Goal: Task Accomplishment & Management: Manage account settings

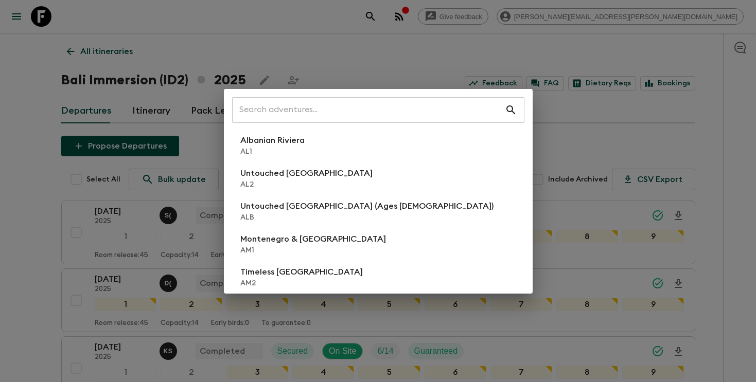
scroll to position [415, 0]
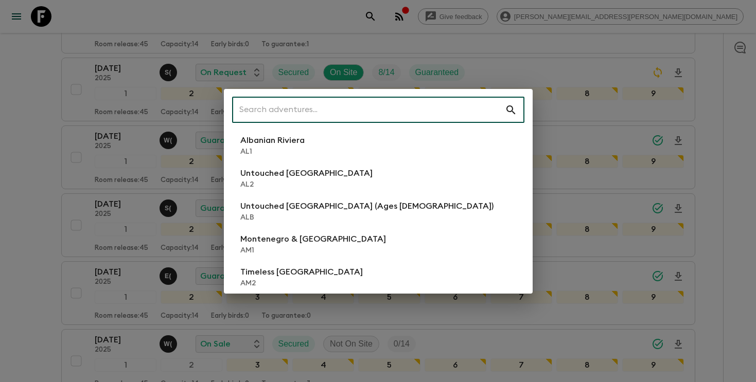
click at [435, 106] on input "text" at bounding box center [368, 110] width 273 height 29
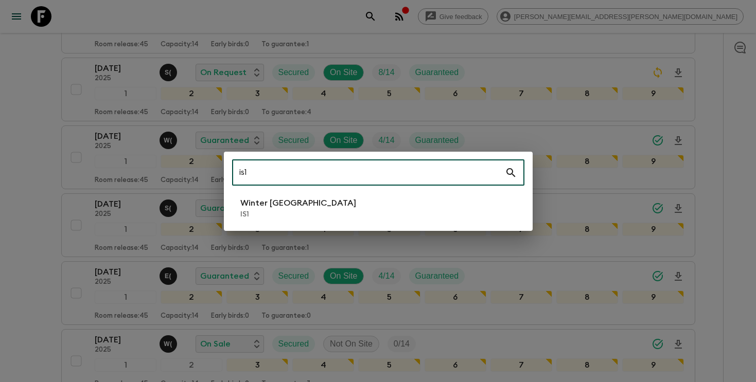
type input "is1"
click at [378, 210] on li "Winter Iceland IS1" at bounding box center [378, 208] width 292 height 29
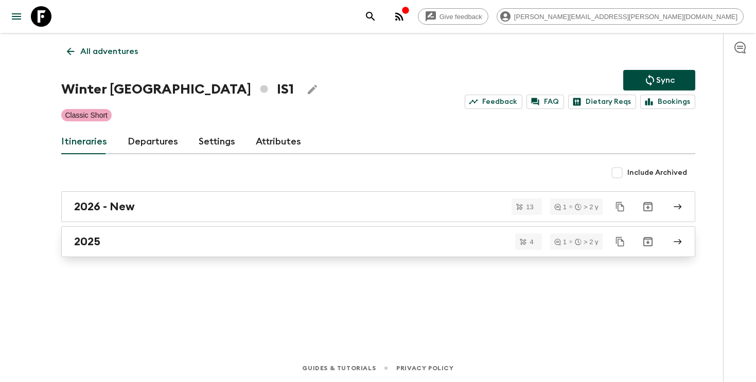
click at [252, 237] on div "2025" at bounding box center [368, 241] width 588 height 13
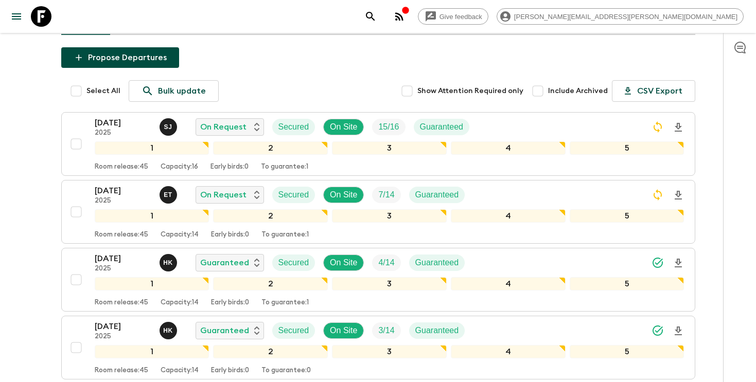
scroll to position [180, 0]
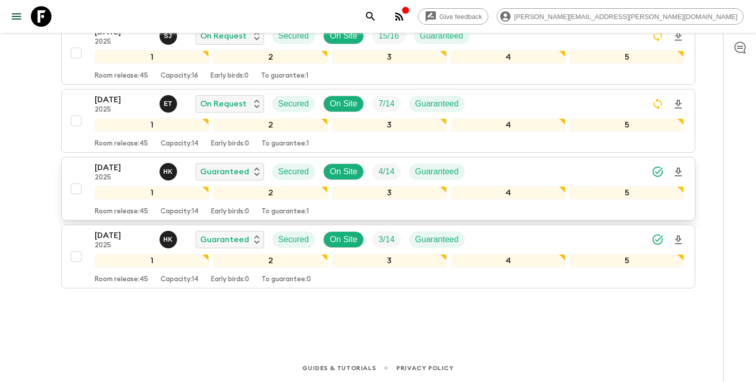
click at [630, 171] on div "[DATE] 2025 H K Guaranteed Secured On Site 4 / 14 Guaranteed" at bounding box center [390, 172] width 590 height 21
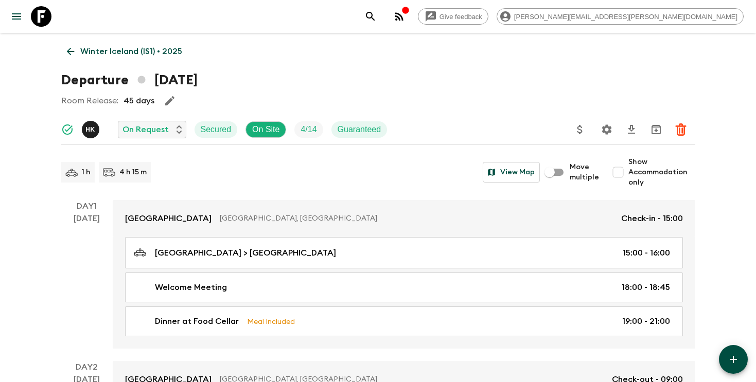
click at [141, 46] on p "Winter Iceland (IS1) • 2025" at bounding box center [131, 51] width 102 height 12
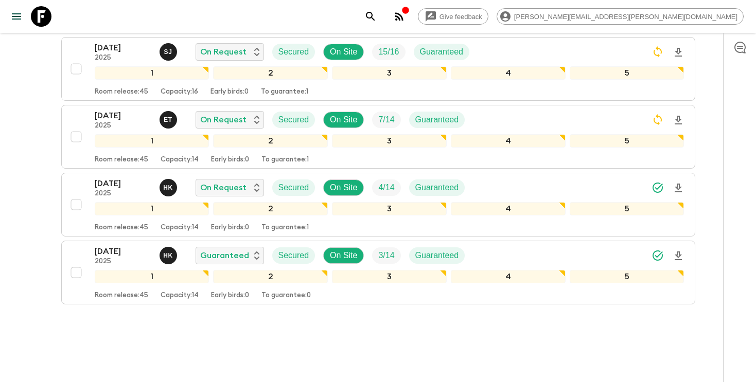
scroll to position [180, 0]
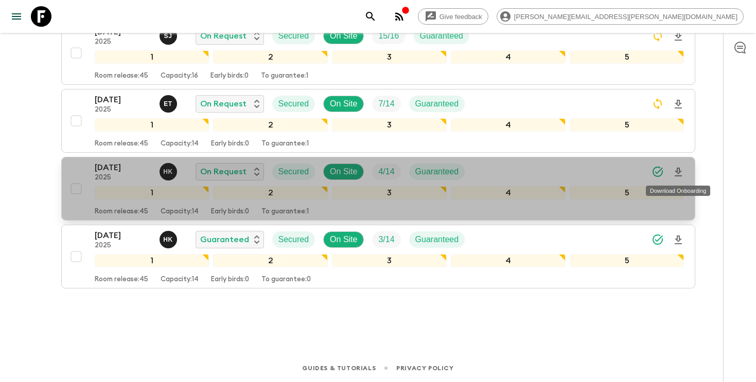
click at [677, 172] on icon "Download Onboarding" at bounding box center [678, 172] width 12 height 12
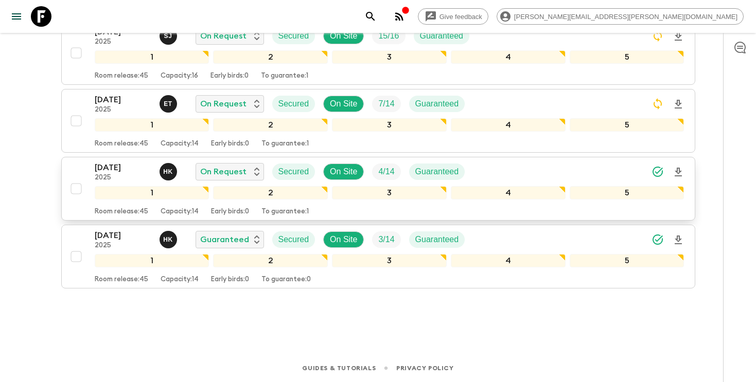
click at [505, 173] on div "[DATE] 2025 H K On Request Secured On Site 4 / 14 Guaranteed" at bounding box center [390, 172] width 590 height 21
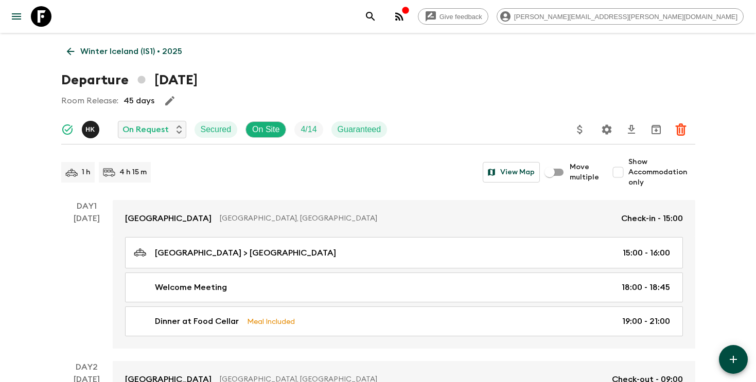
click at [606, 131] on icon "Settings" at bounding box center [606, 129] width 12 height 12
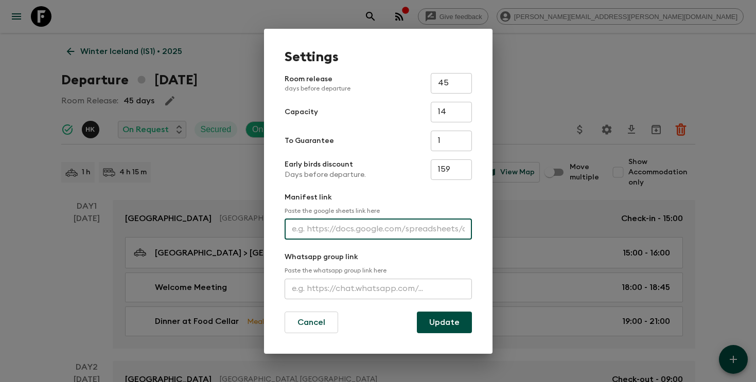
click at [373, 224] on input "text" at bounding box center [377, 229] width 187 height 21
paste input "[URL][DOMAIN_NAME]"
type input "[URL][DOMAIN_NAME]"
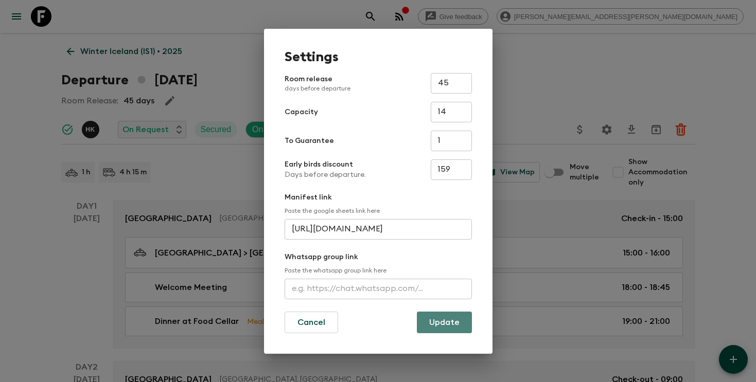
click at [434, 327] on button "Update" at bounding box center [444, 323] width 55 height 22
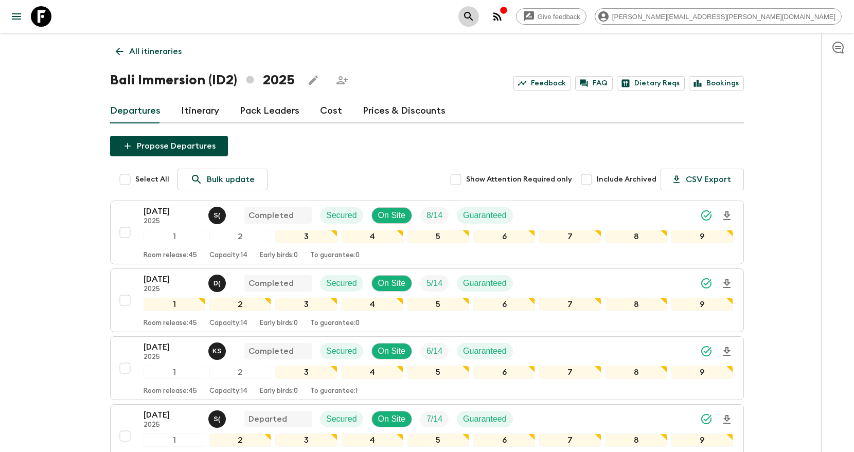
click at [475, 17] on icon "search adventures" at bounding box center [468, 16] width 12 height 12
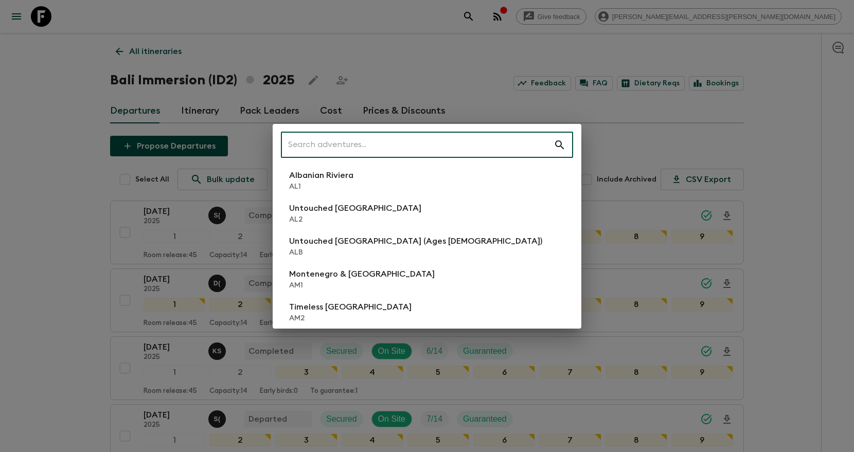
click at [473, 150] on input "text" at bounding box center [417, 145] width 273 height 29
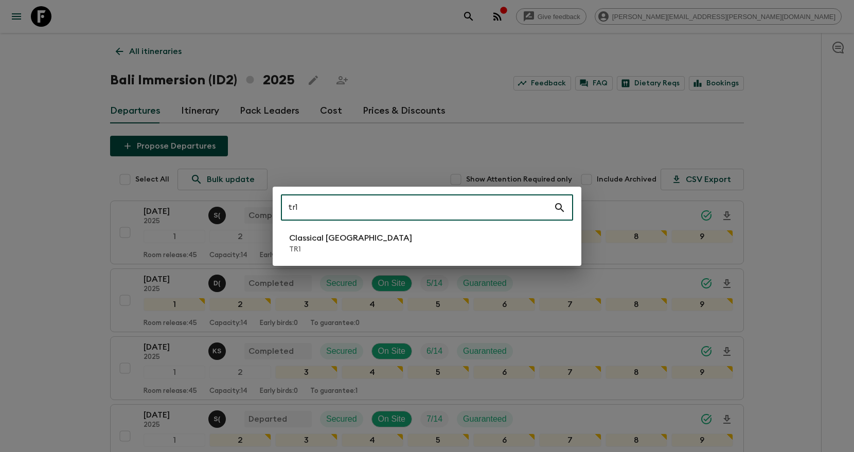
type input "tr1"
click at [513, 237] on li "Classical Türkiye TR1" at bounding box center [427, 243] width 292 height 29
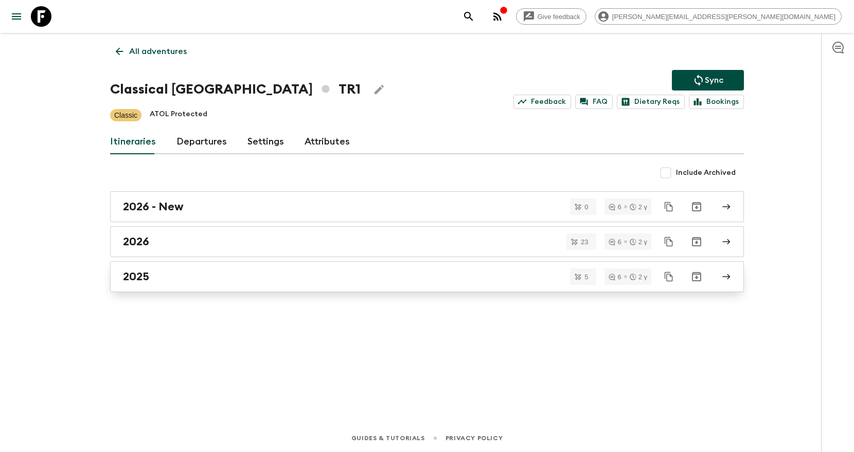
click at [510, 280] on div "2025" at bounding box center [417, 276] width 588 height 13
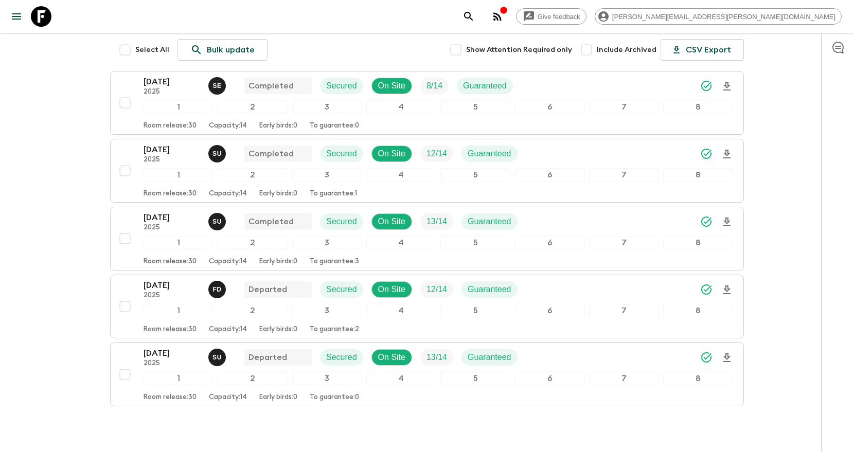
scroll to position [135, 0]
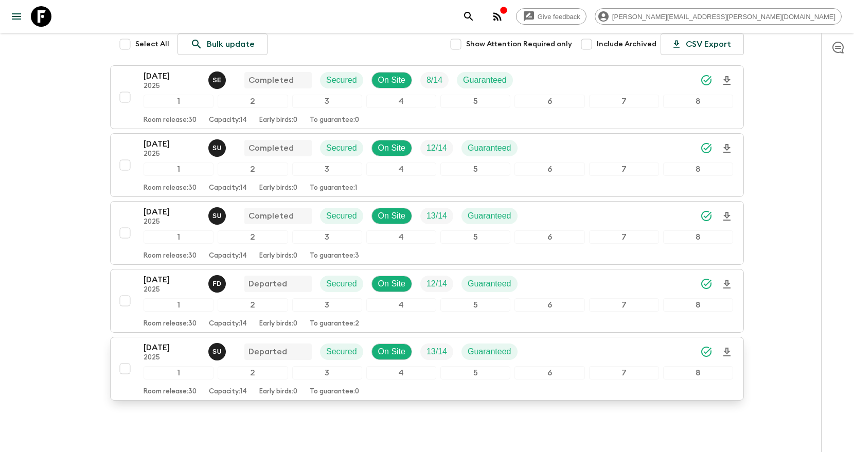
click at [723, 352] on icon "Download Onboarding" at bounding box center [727, 352] width 12 height 12
click at [475, 11] on icon "search adventures" at bounding box center [468, 16] width 12 height 12
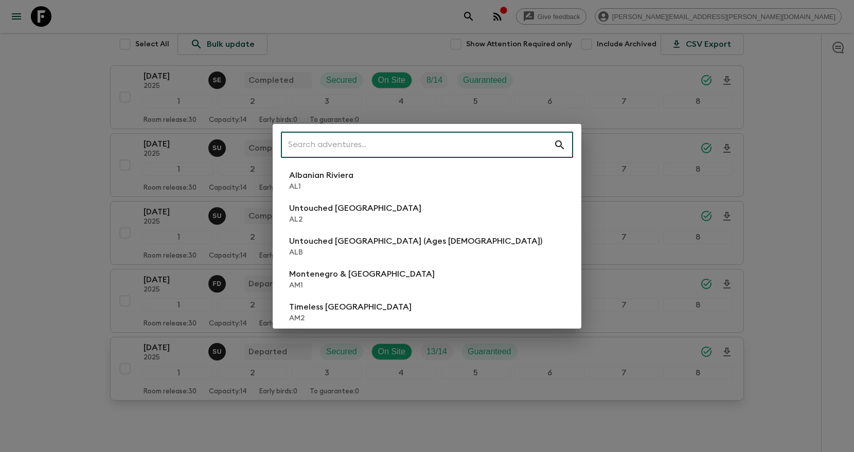
click at [448, 144] on input "text" at bounding box center [417, 145] width 273 height 29
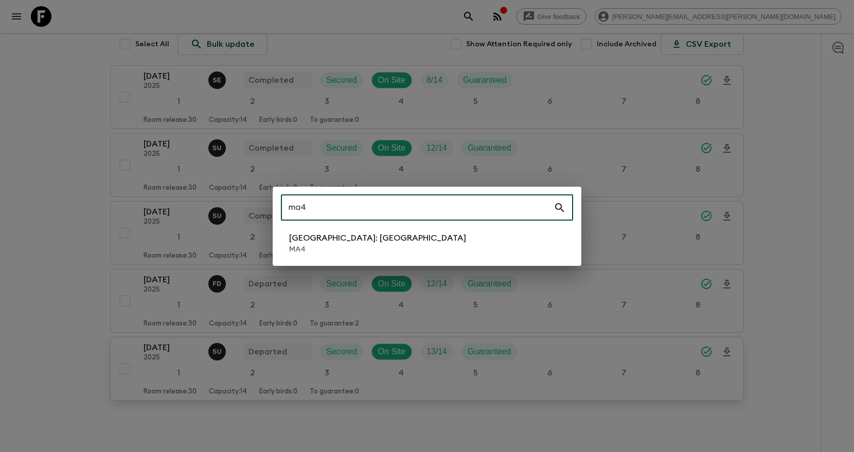
type input "ma4"
click at [434, 235] on li "Morocco: Marrakech MA4" at bounding box center [427, 243] width 292 height 29
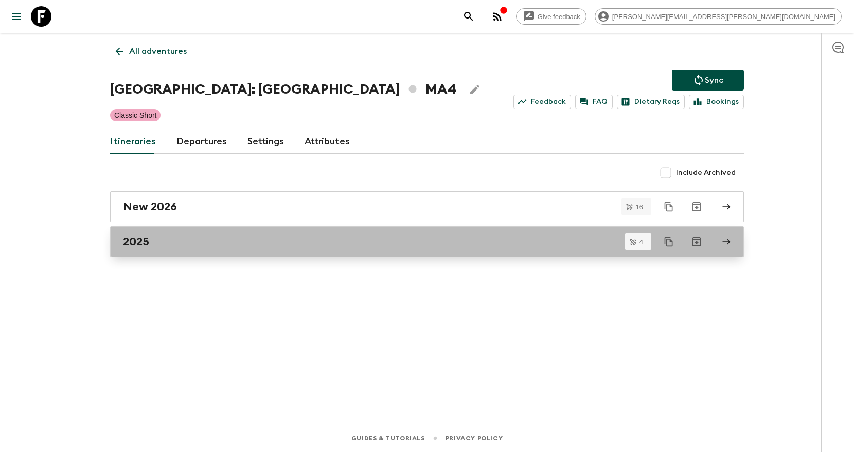
click at [284, 235] on div "2025" at bounding box center [417, 241] width 588 height 13
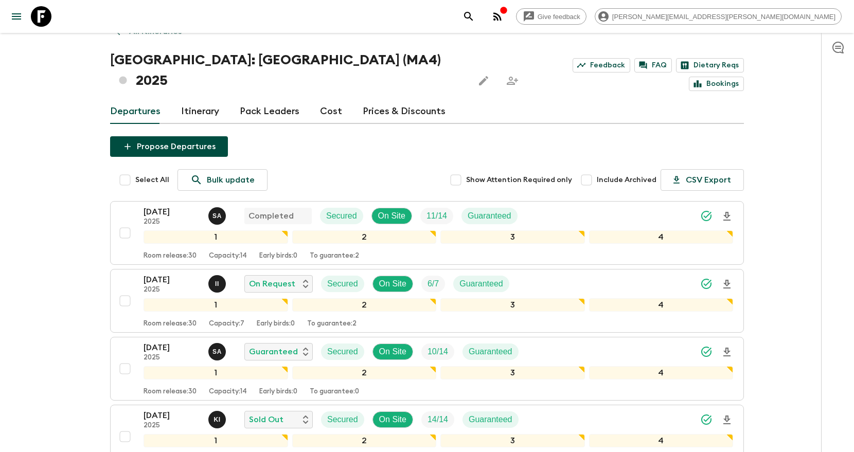
scroll to position [39, 0]
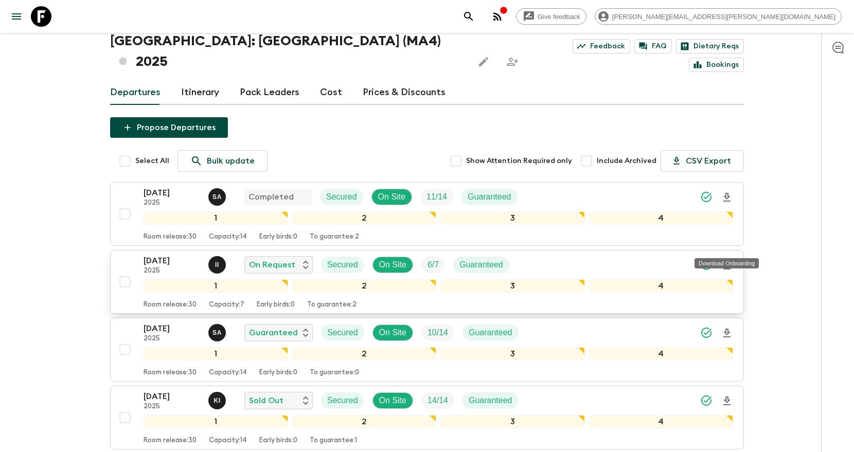
click at [727, 259] on icon "Download Onboarding" at bounding box center [727, 265] width 12 height 12
click at [475, 16] on icon "search adventures" at bounding box center [468, 16] width 12 height 12
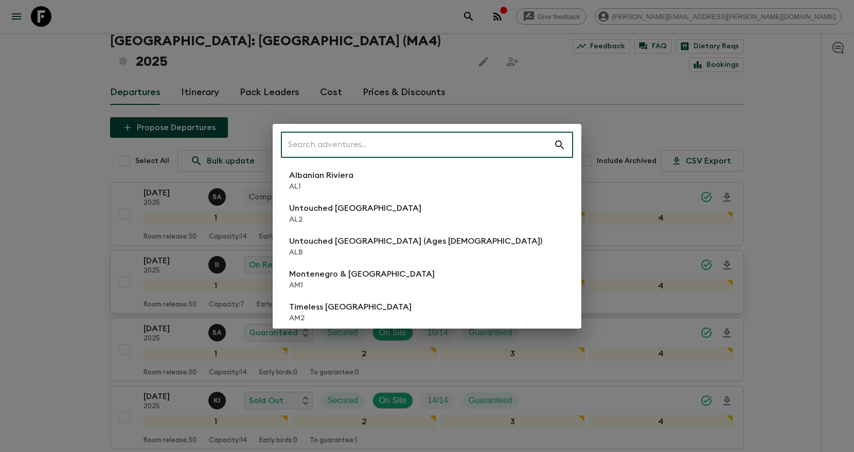
click at [463, 141] on input "text" at bounding box center [417, 145] width 273 height 29
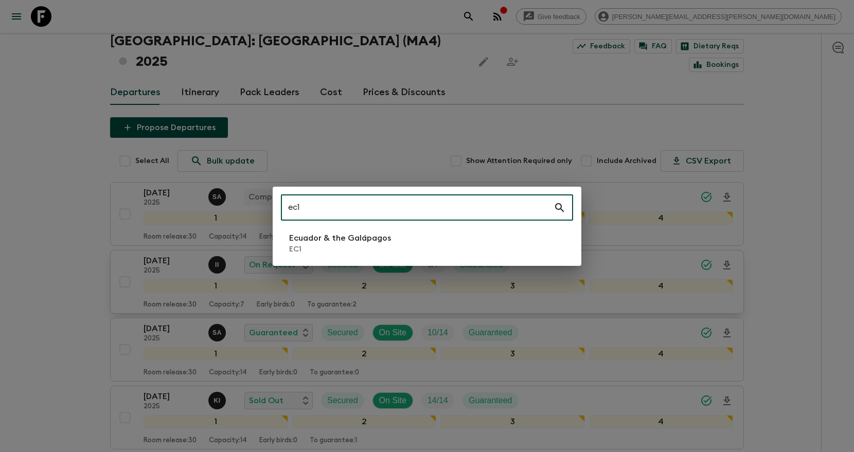
type input "ec1"
click at [411, 239] on li "Ecuador & the Galápagos EC1" at bounding box center [427, 243] width 292 height 29
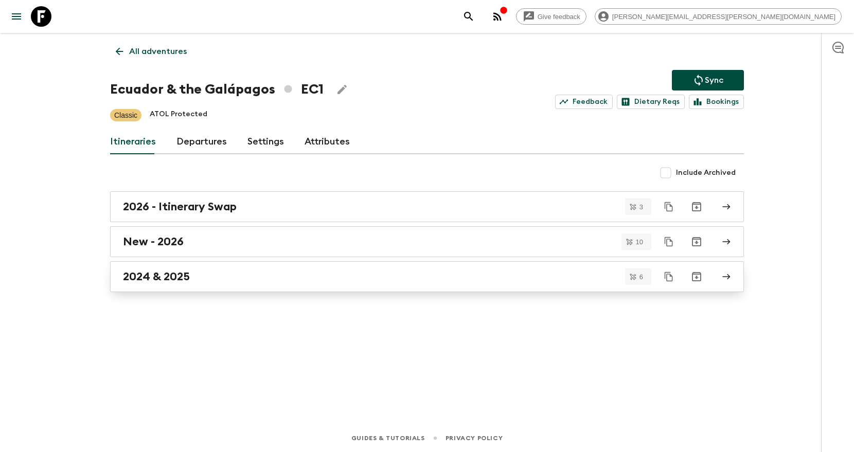
click at [387, 278] on div "2024 & 2025" at bounding box center [417, 276] width 588 height 13
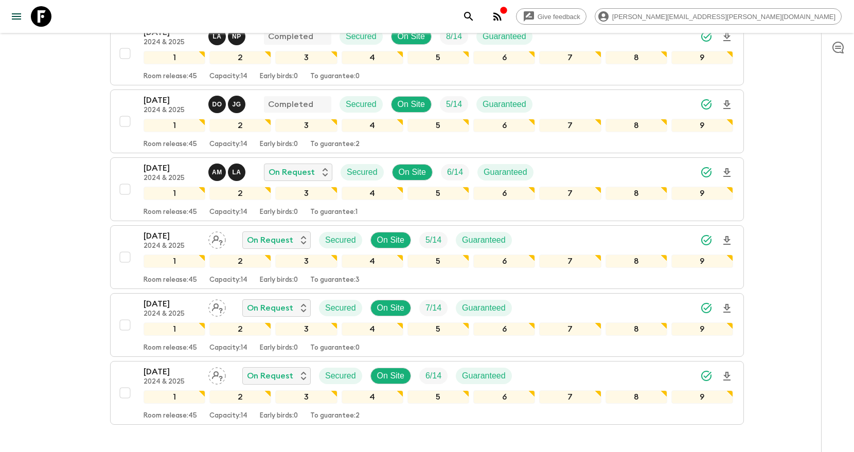
scroll to position [164, 0]
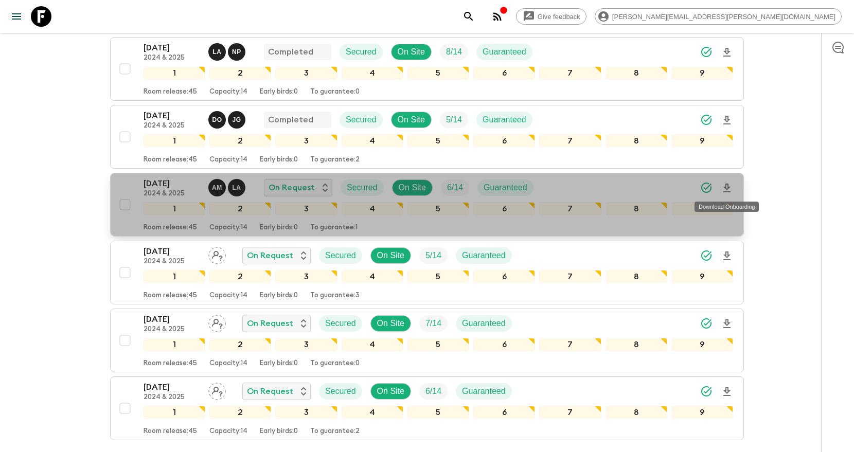
click at [728, 189] on icon "Download Onboarding" at bounding box center [727, 188] width 12 height 12
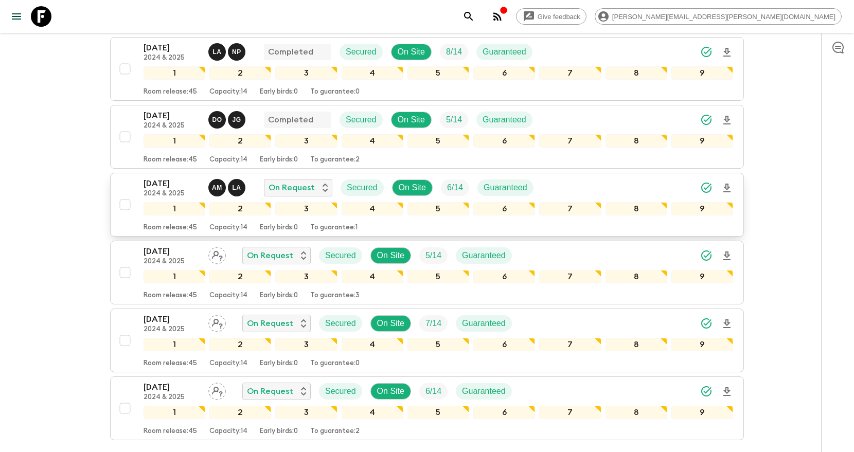
click at [479, 19] on button "search adventures" at bounding box center [468, 16] width 21 height 21
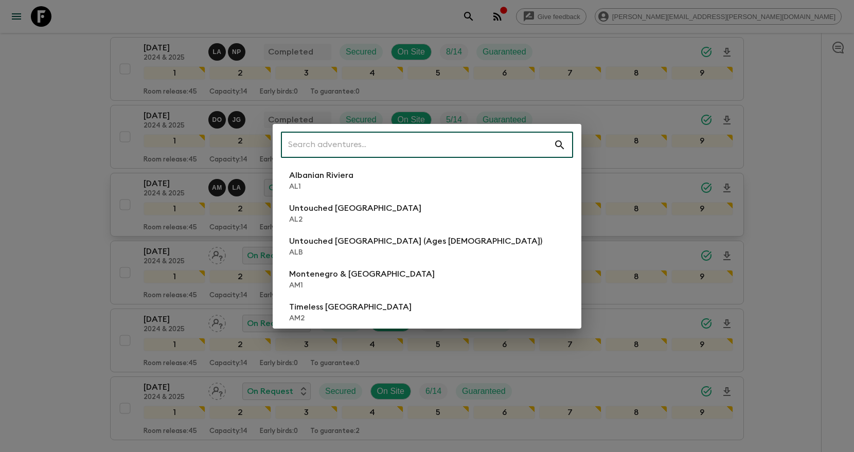
click at [497, 141] on input "text" at bounding box center [417, 145] width 273 height 29
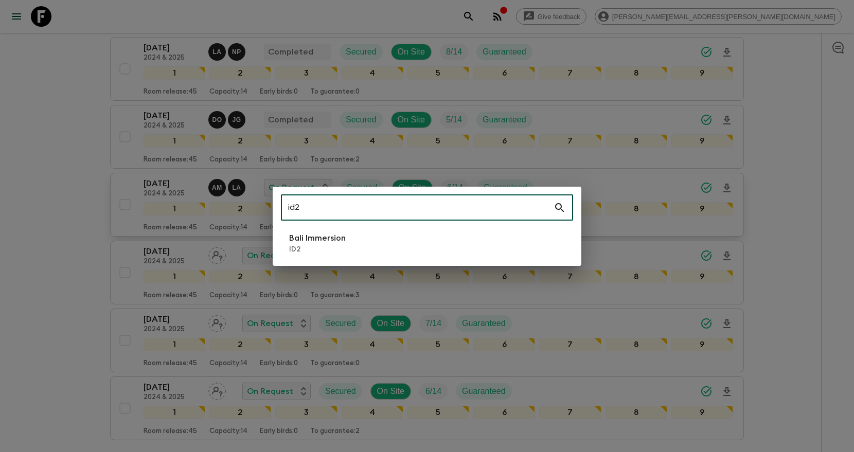
type input "id2"
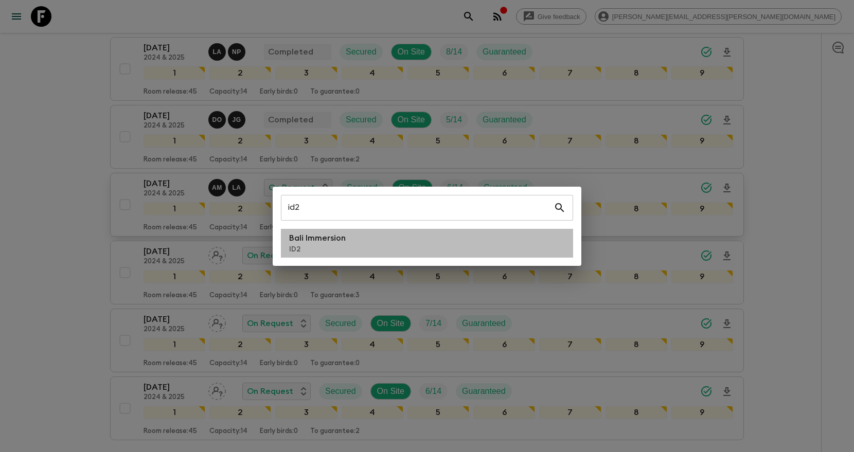
click at [448, 237] on li "Bali Immersion ID2" at bounding box center [427, 243] width 292 height 29
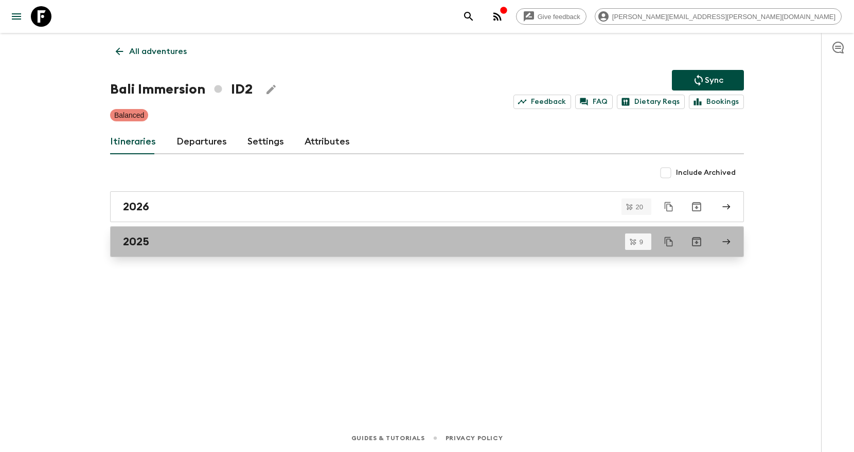
click at [126, 251] on link "2025" at bounding box center [427, 241] width 634 height 31
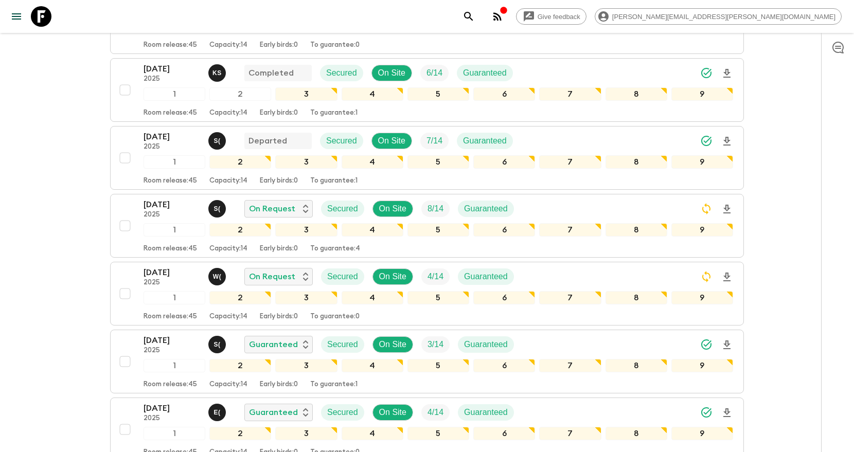
scroll to position [279, 0]
click at [581, 275] on div "26 Nov 2025 2025 W ( On Request Secured On Site 4 / 14 Guaranteed" at bounding box center [439, 276] width 590 height 21
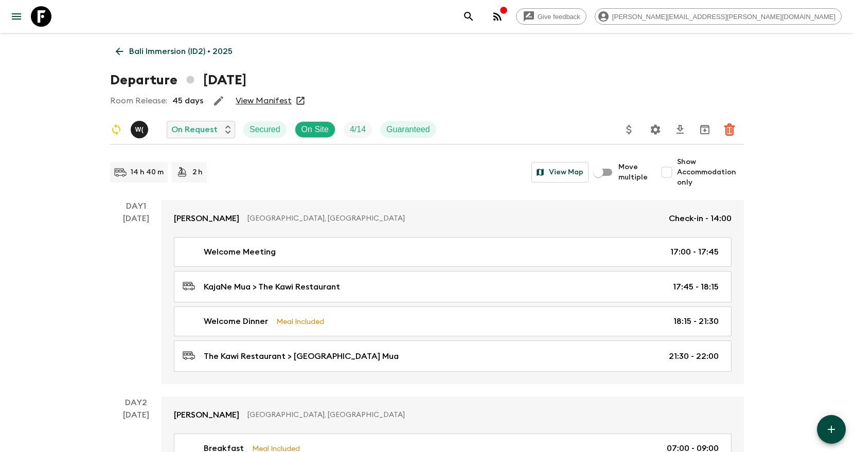
scroll to position [3, 0]
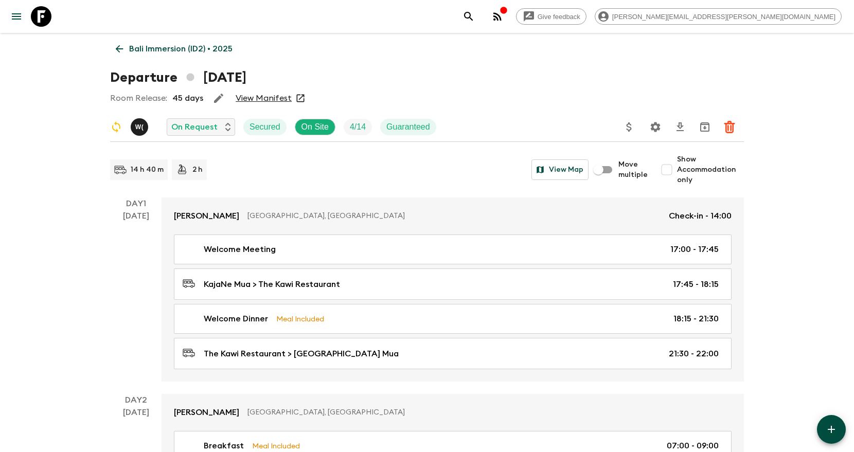
click at [670, 172] on input "Show Accommodation only" at bounding box center [666, 169] width 21 height 21
checkbox input "true"
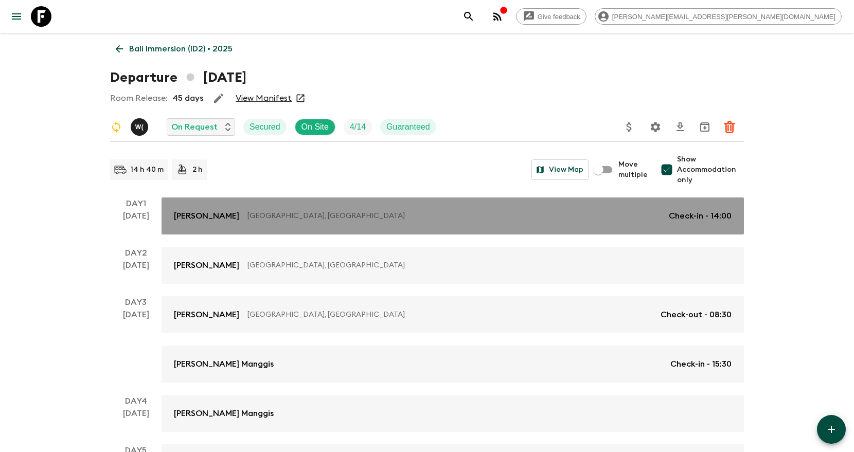
click at [528, 215] on p "Bali, Indonesia" at bounding box center [453, 216] width 413 height 10
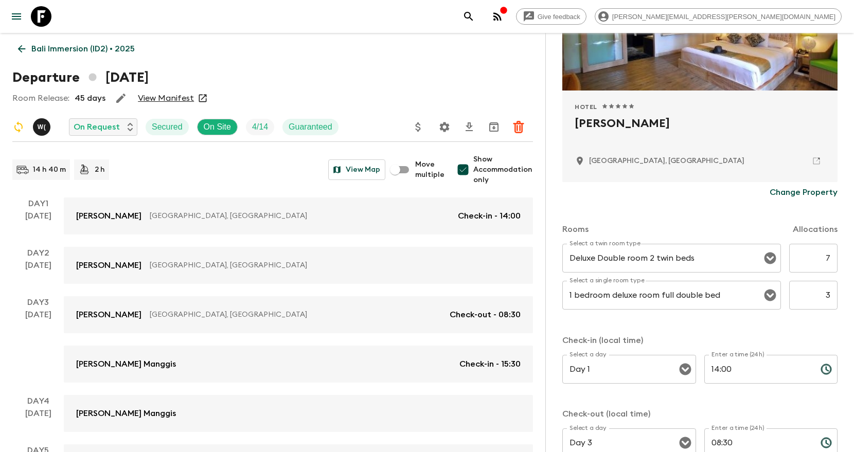
scroll to position [170, 0]
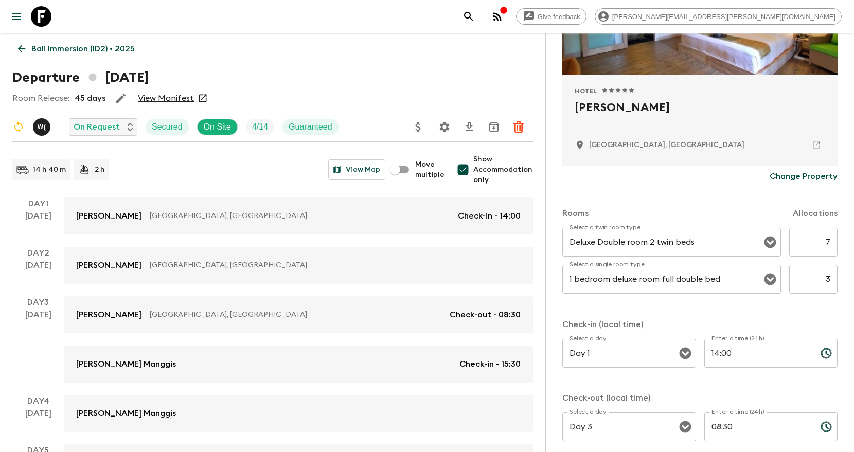
click at [830, 241] on input "7" at bounding box center [813, 242] width 48 height 29
type input "4"
click at [828, 281] on input "3" at bounding box center [813, 279] width 48 height 29
type input "0"
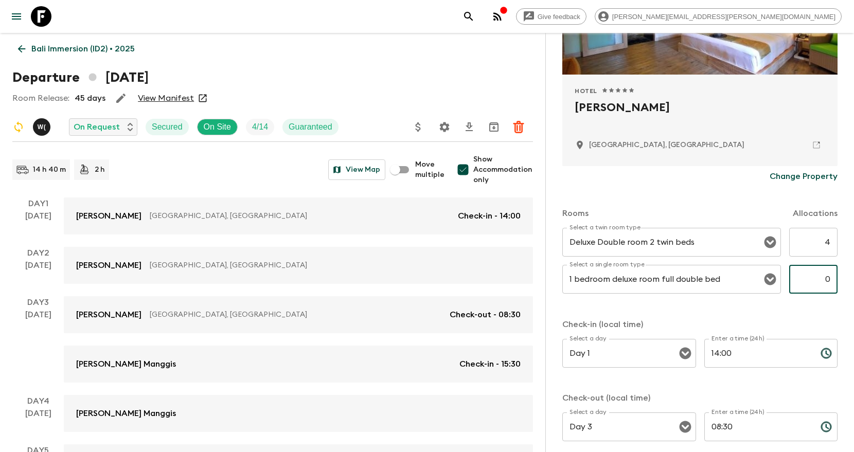
click at [815, 308] on div "Rooms Allocations Select a twin room type Deluxe Double room 2 twin beds Select…" at bounding box center [699, 320] width 275 height 266
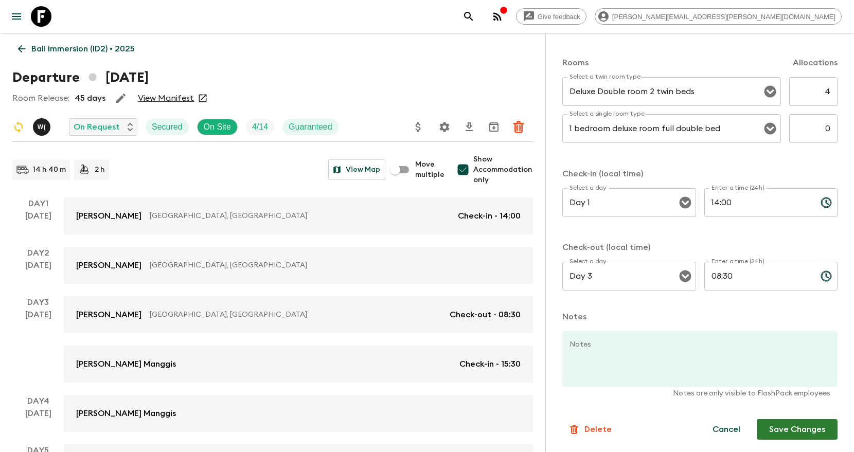
click at [787, 437] on button "Save Changes" at bounding box center [797, 429] width 81 height 21
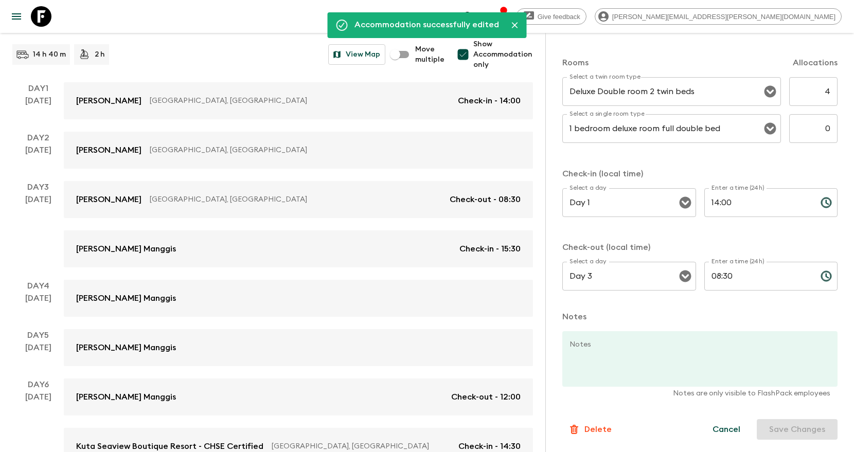
scroll to position [264, 0]
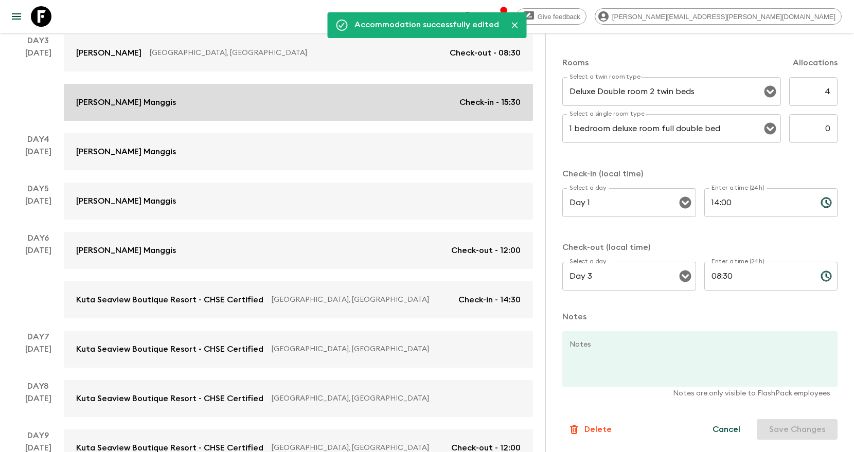
click at [304, 99] on div "Kaura Manggis Check-in - 15:30" at bounding box center [298, 102] width 444 height 12
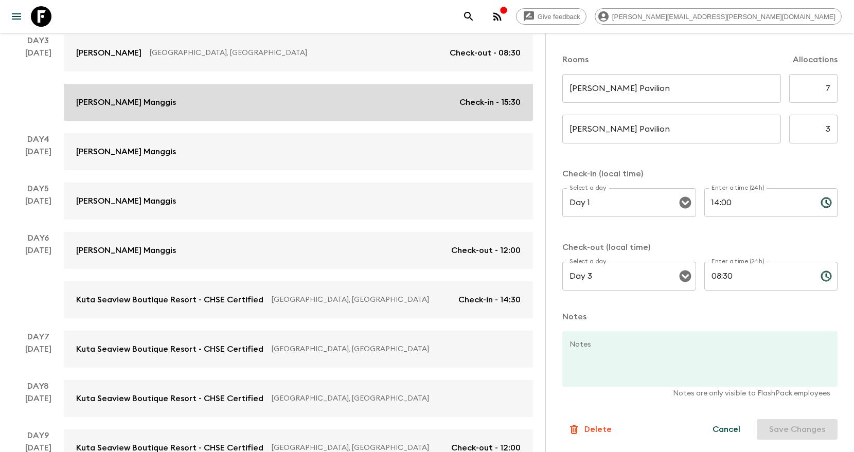
type input "Day 3"
type input "15:30"
type input "Day 6"
type input "12:00"
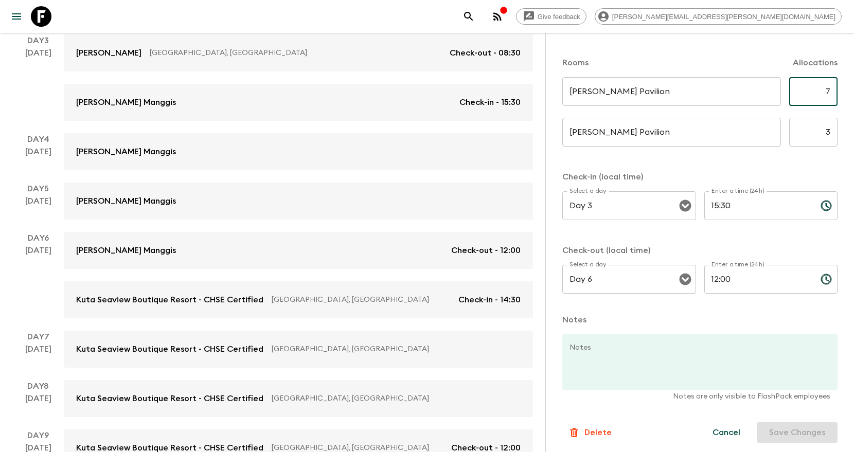
click at [831, 93] on input "7" at bounding box center [813, 91] width 48 height 29
type input "4"
click at [829, 131] on input "3" at bounding box center [813, 132] width 48 height 29
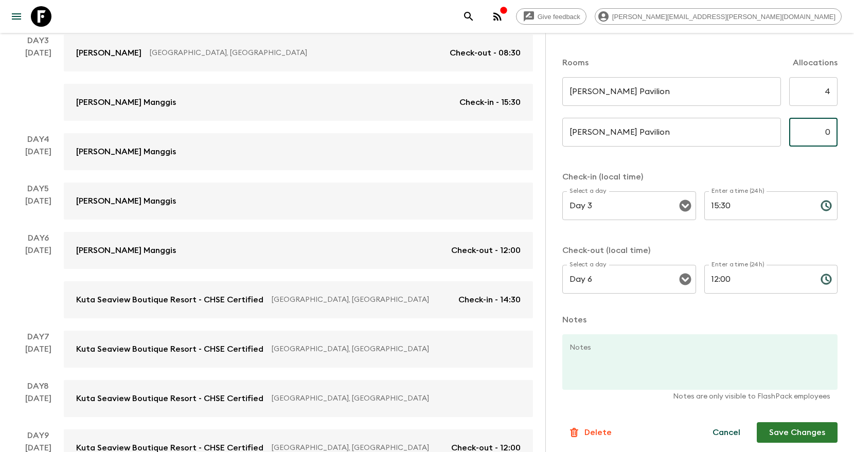
type input "0"
click at [823, 156] on div "Kaura Pavilion ​ ​ 0 ​" at bounding box center [699, 138] width 275 height 41
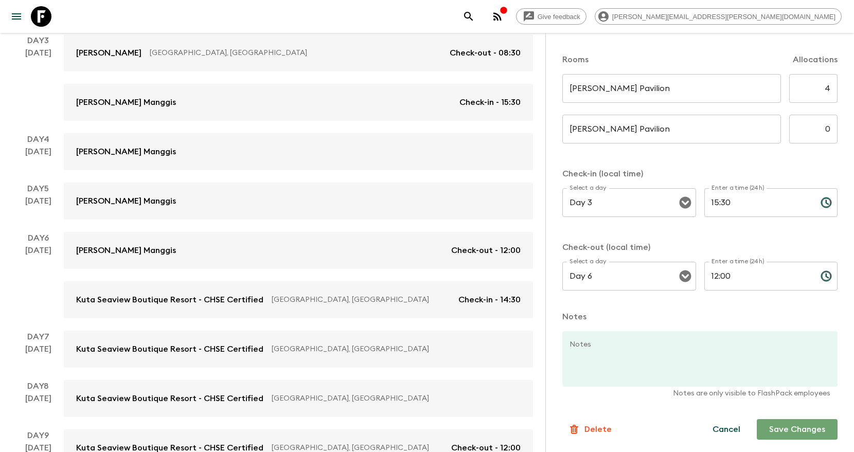
click at [785, 431] on button "Save Changes" at bounding box center [797, 429] width 81 height 21
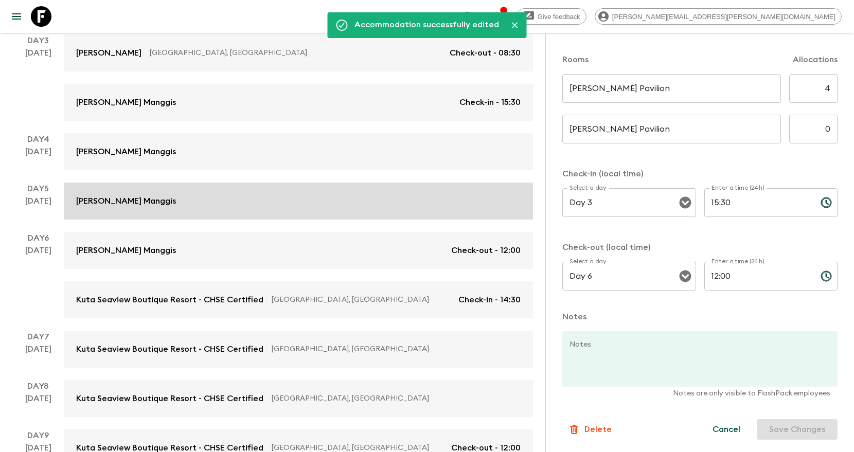
click at [298, 204] on div "Kaura Manggis" at bounding box center [298, 201] width 444 height 12
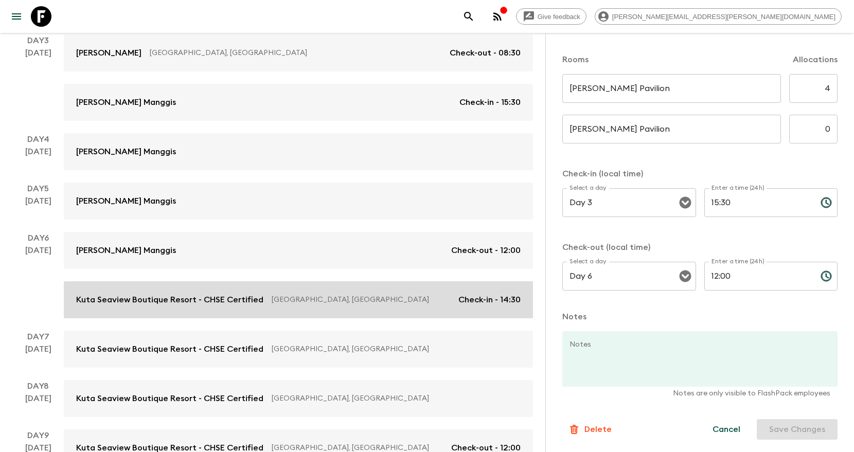
click at [330, 308] on link "Kuta Seaview Boutique Resort - CHSE Certified Bali, Indonesia Check-in - 14:30" at bounding box center [298, 299] width 469 height 37
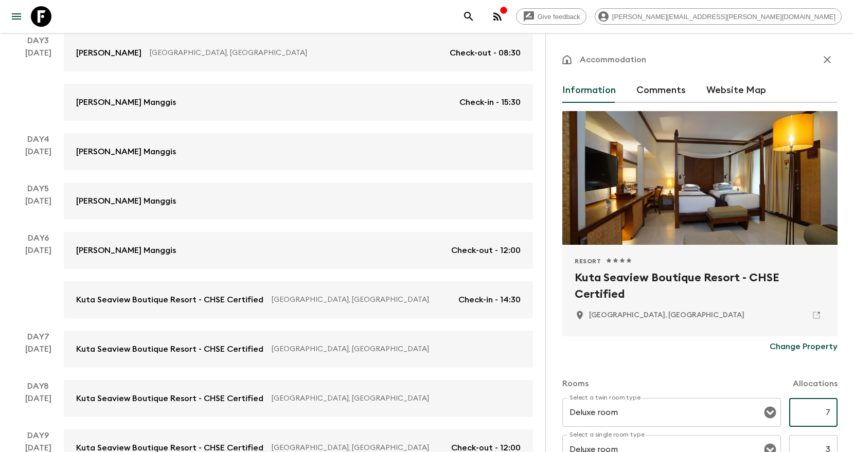
click at [829, 411] on input "7" at bounding box center [813, 412] width 48 height 29
type input "4"
click at [847, 395] on div "Accommodation Information Comments Website Map Resort 1 Star 2 Stars 3 Stars 4 …" at bounding box center [699, 259] width 309 height 452
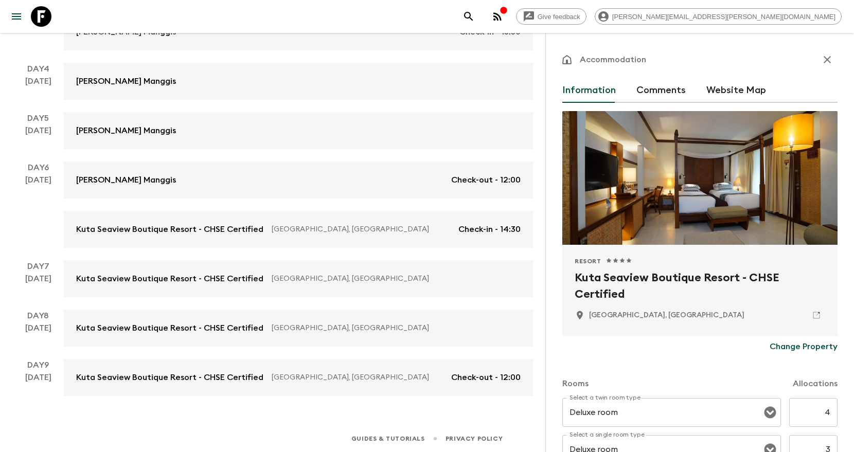
scroll to position [335, 0]
click at [832, 440] on input "3" at bounding box center [813, 449] width 48 height 29
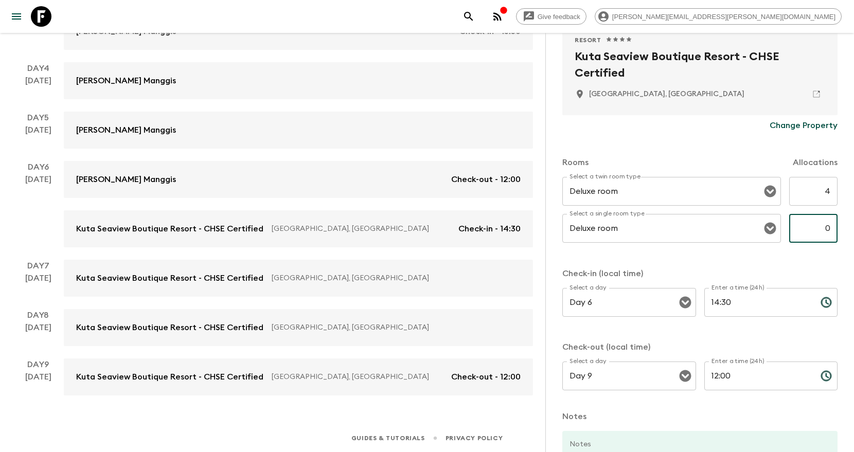
scroll to position [308, 0]
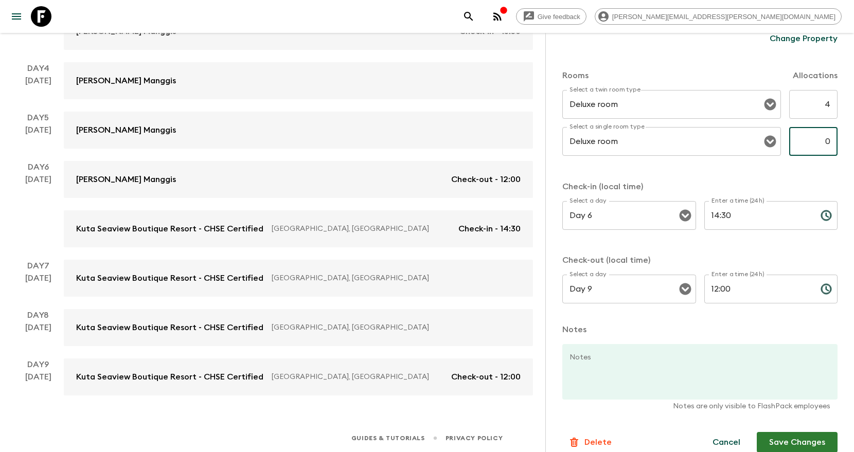
type input "0"
click at [800, 441] on button "Save Changes" at bounding box center [797, 442] width 81 height 21
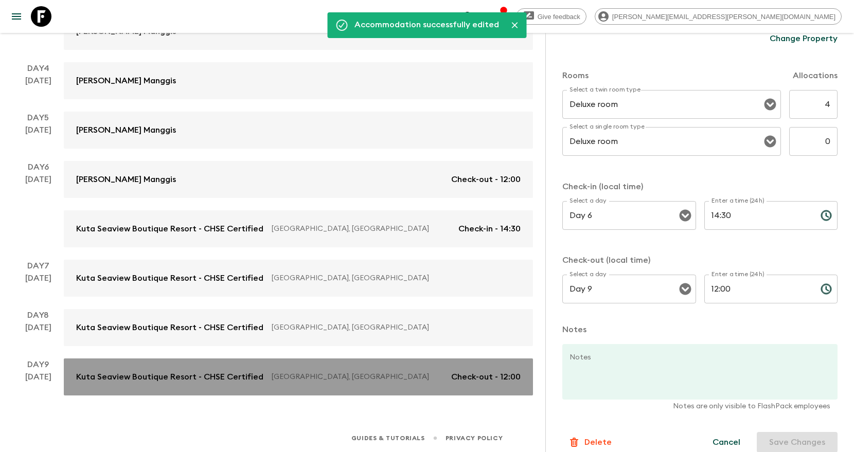
click at [328, 386] on link "Kuta Seaview Boutique Resort - CHSE Certified Bali, Indonesia Check-out - 12:00" at bounding box center [298, 377] width 469 height 37
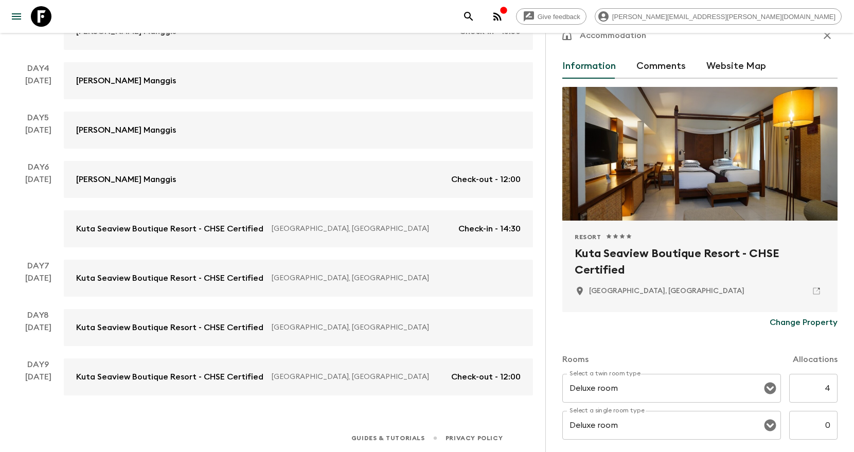
scroll to position [24, 0]
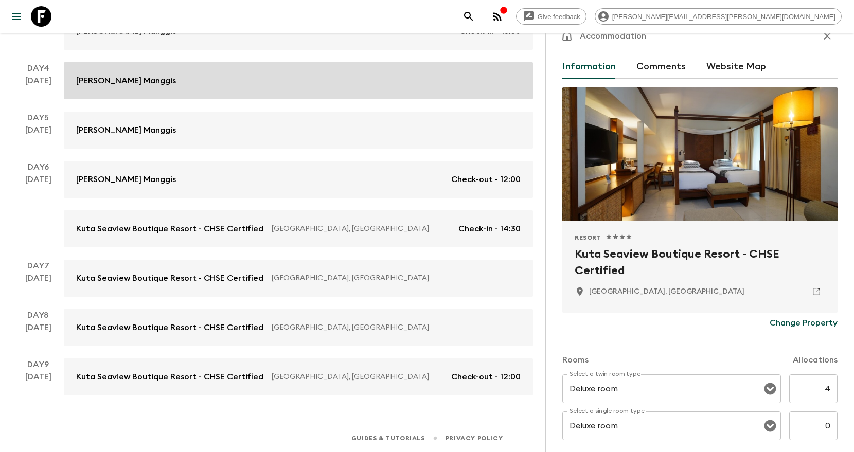
click at [322, 87] on link "Kaura Manggis" at bounding box center [298, 80] width 469 height 37
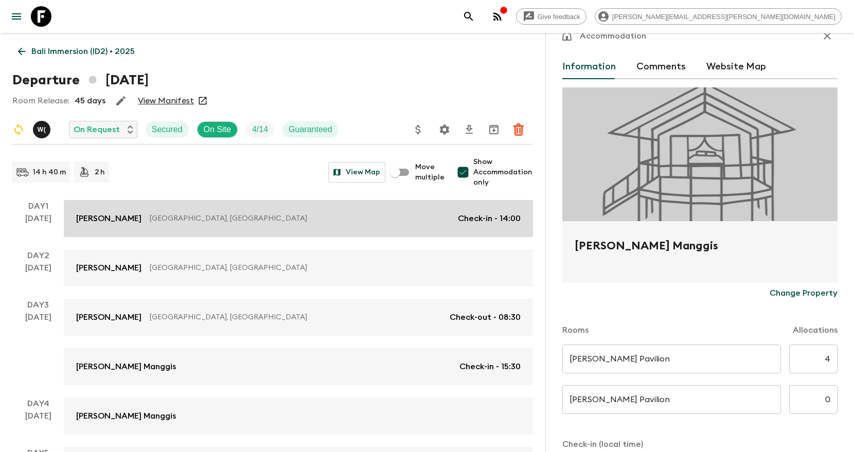
click at [288, 227] on link "Kajane Mua Bali, Indonesia Check-in - 14:00" at bounding box center [298, 218] width 469 height 37
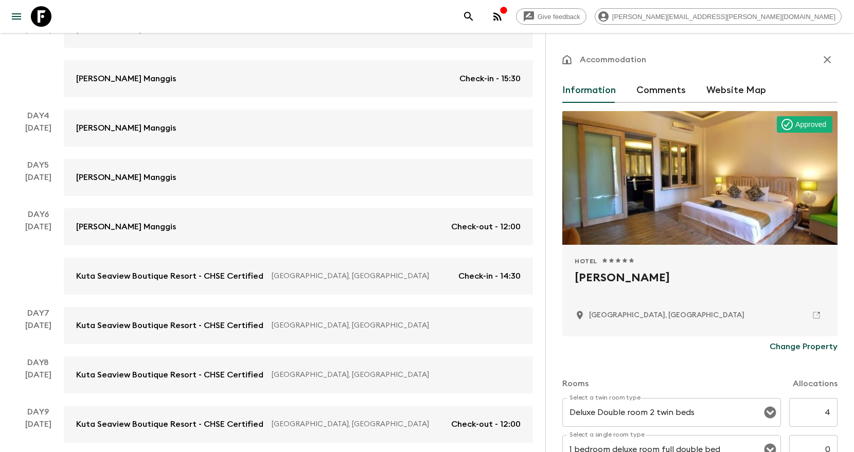
scroll to position [335, 0]
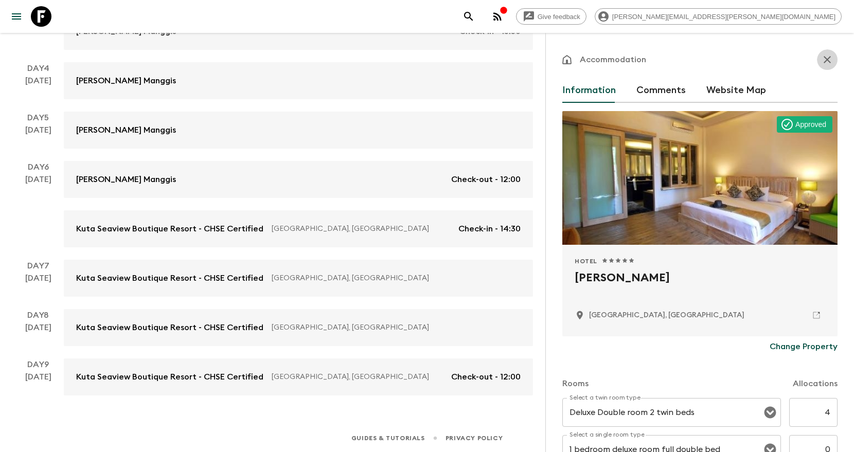
click at [830, 57] on icon "button" at bounding box center [827, 59] width 7 height 7
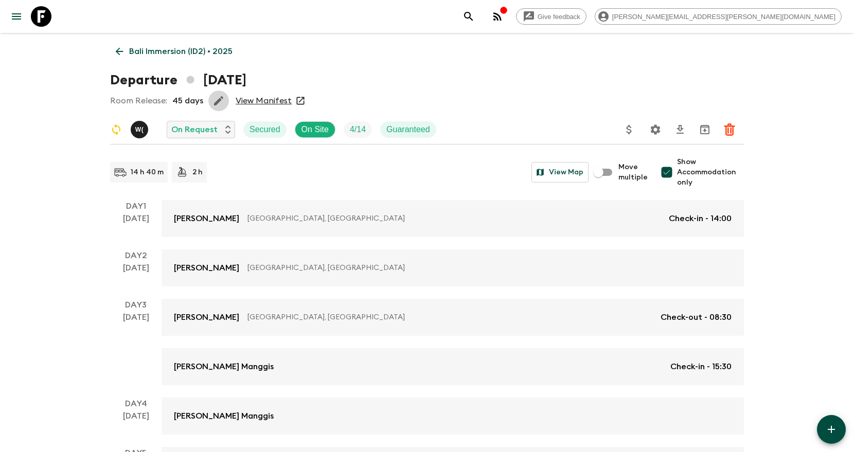
click at [217, 103] on icon "button" at bounding box center [218, 100] width 9 height 9
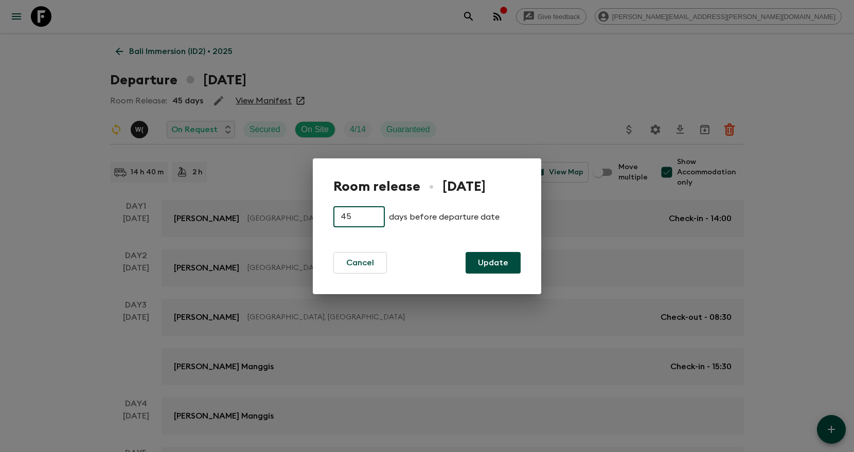
click at [350, 219] on input "45" at bounding box center [358, 217] width 51 height 21
type input "4"
type input "15"
click at [491, 265] on button "Update" at bounding box center [493, 263] width 55 height 22
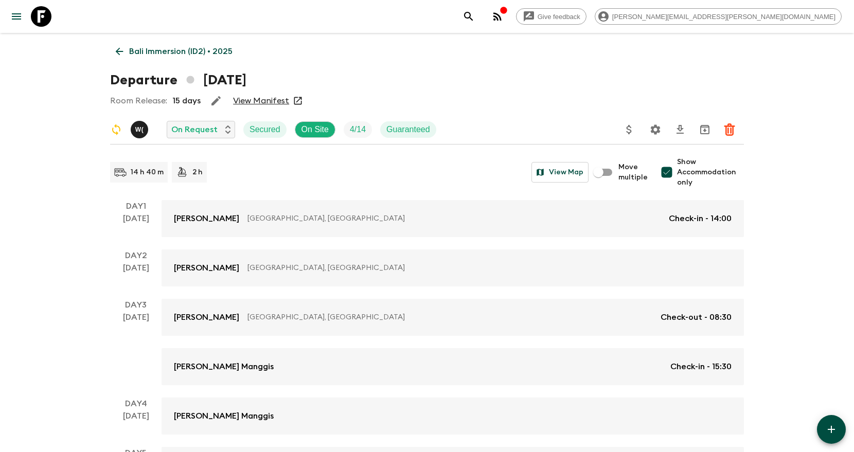
click at [146, 48] on p "Bali Immersion (ID2) • 2025" at bounding box center [180, 51] width 103 height 12
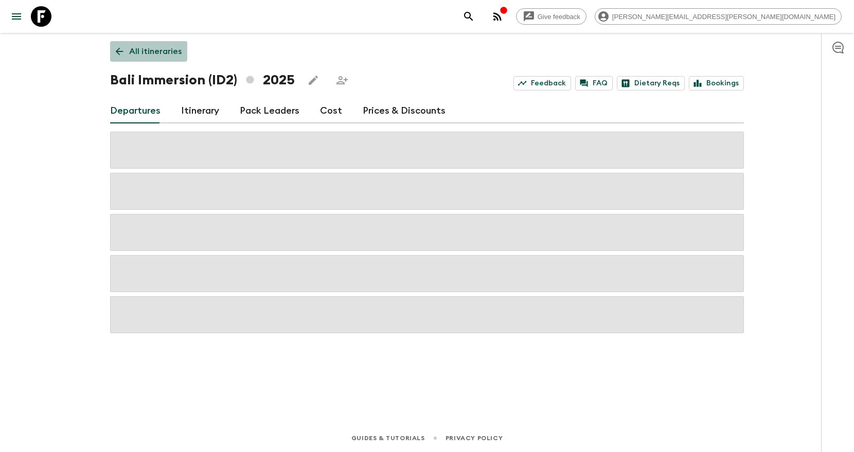
click at [146, 48] on p "All itineraries" at bounding box center [155, 51] width 52 height 12
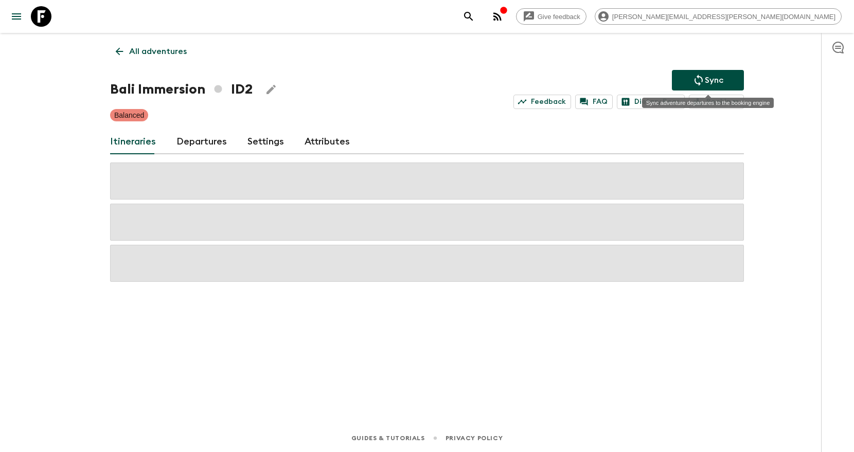
click at [700, 81] on icon "Sync adventure departures to the booking engine" at bounding box center [698, 80] width 12 height 12
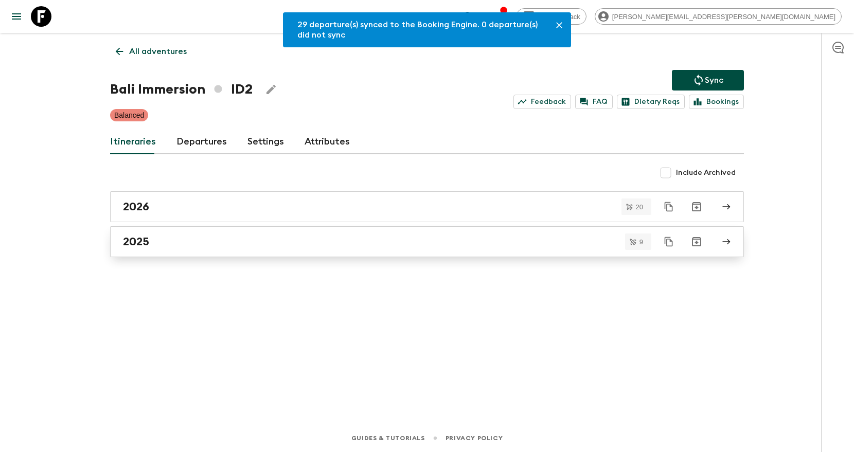
click at [383, 241] on div "2025" at bounding box center [417, 241] width 588 height 13
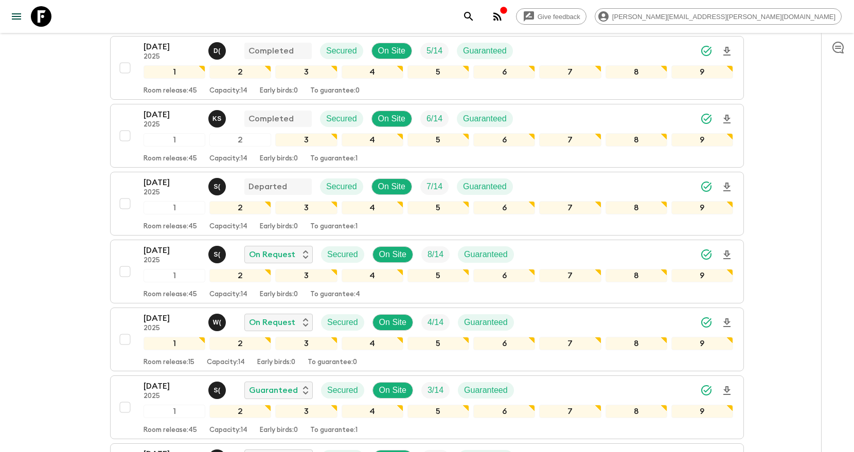
scroll to position [407, 0]
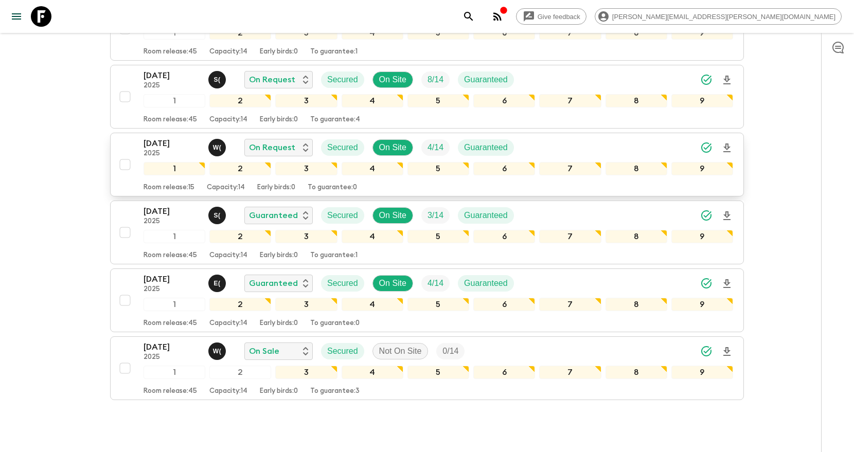
click at [592, 148] on div "26 Nov 2025 2025 W ( On Request Secured On Site 4 / 14 Guaranteed" at bounding box center [439, 147] width 590 height 21
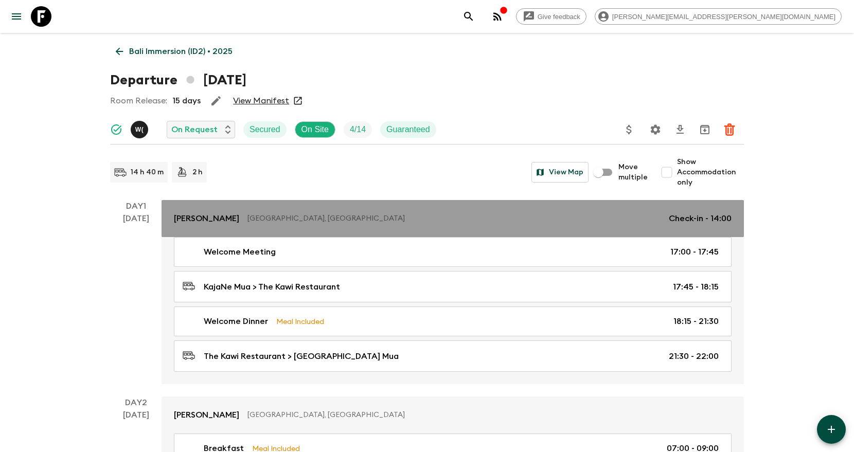
click at [465, 222] on p "Bali, Indonesia" at bounding box center [453, 218] width 413 height 10
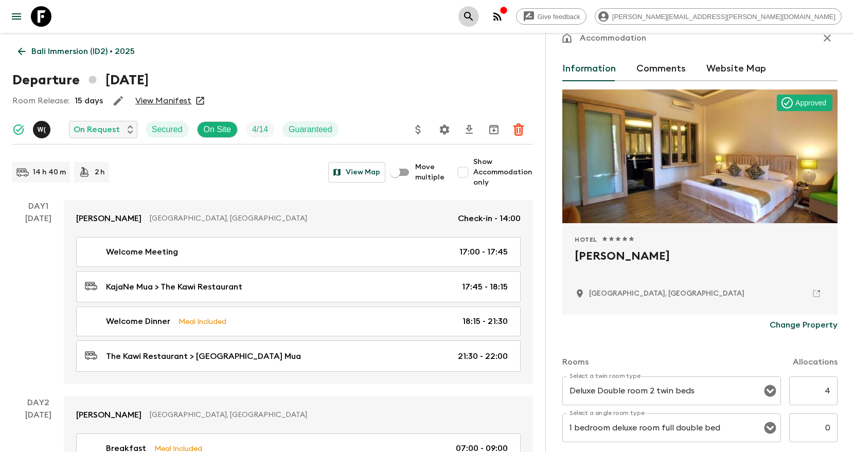
click at [475, 16] on icon "search adventures" at bounding box center [468, 16] width 12 height 12
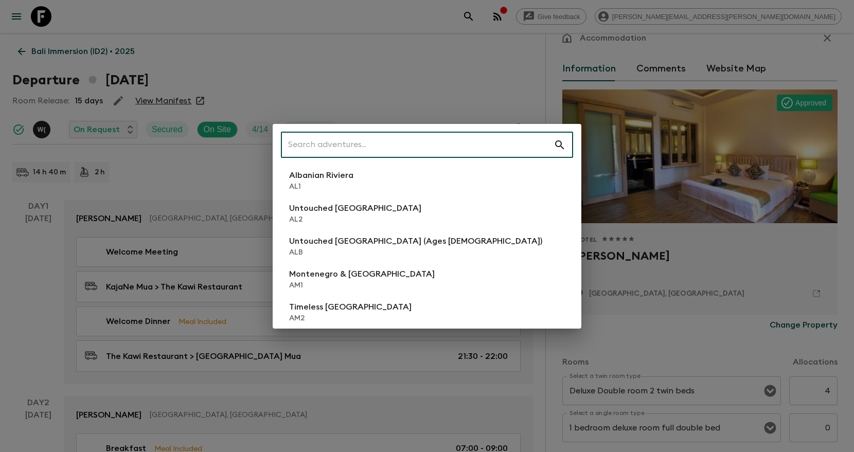
click at [443, 147] on input "text" at bounding box center [417, 145] width 273 height 29
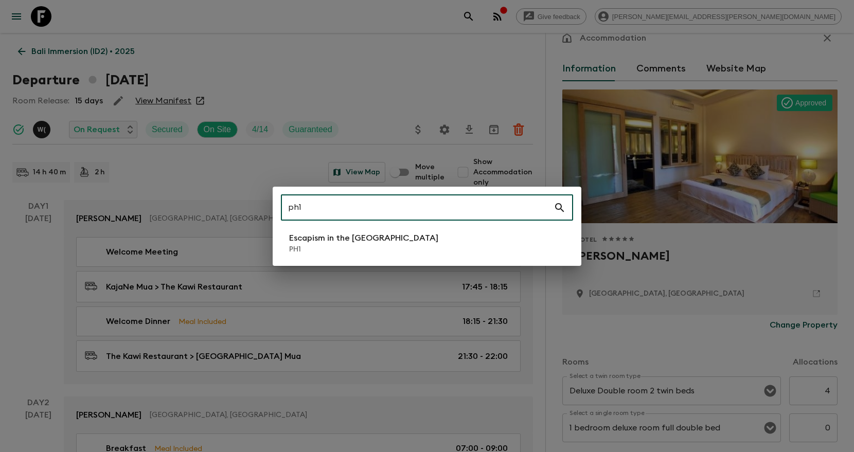
type input "ph1"
click at [438, 237] on li "Escapism in the Philippines PH1" at bounding box center [427, 243] width 292 height 29
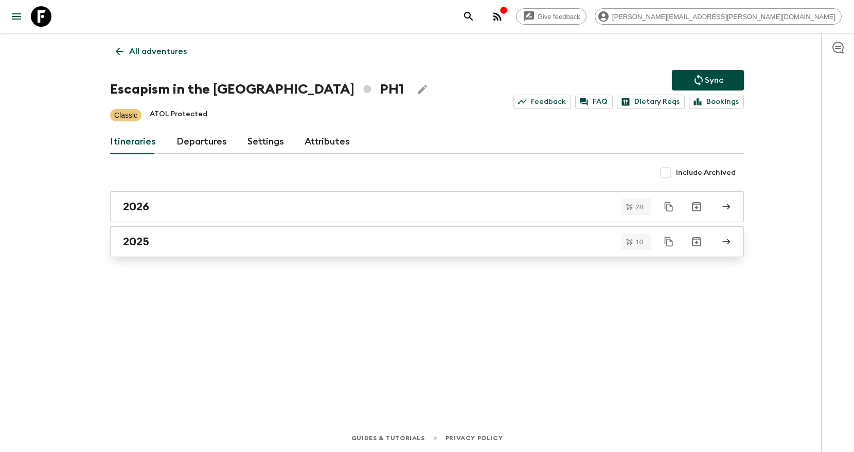
click at [307, 246] on div "2025" at bounding box center [417, 241] width 588 height 13
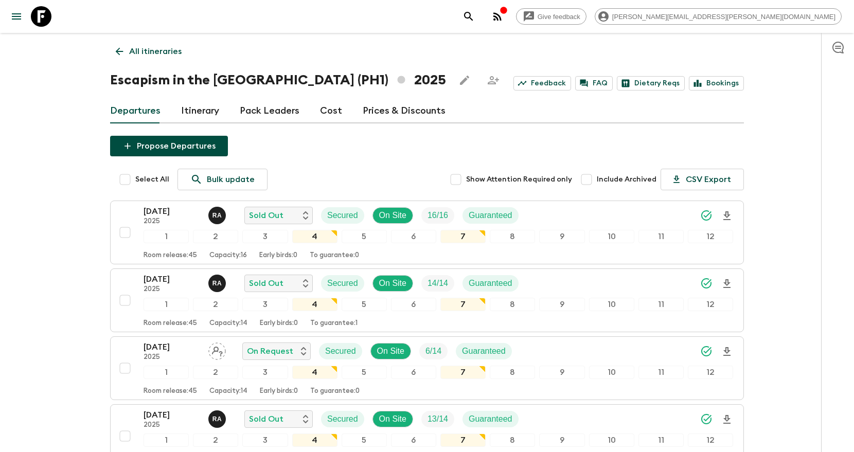
scroll to position [7, 0]
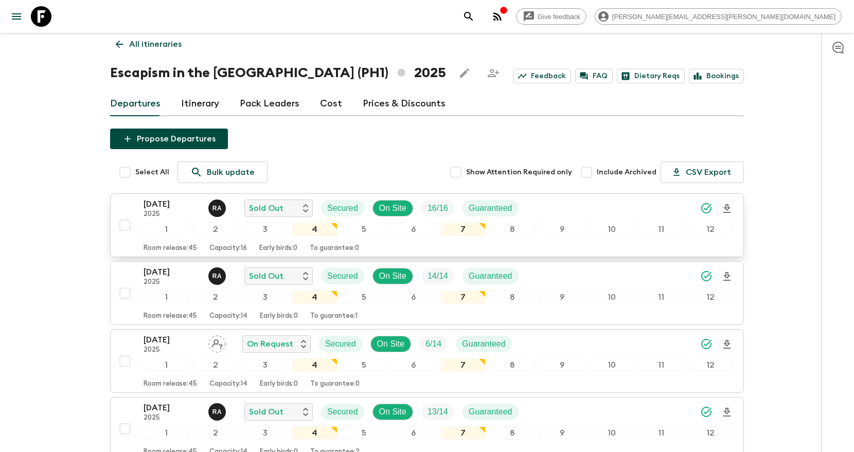
click at [727, 211] on icon "Download Onboarding" at bounding box center [727, 209] width 12 height 12
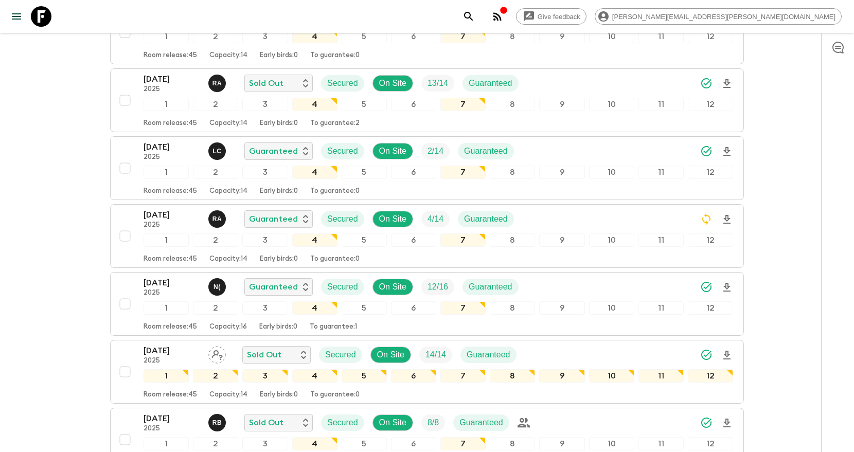
scroll to position [0, 0]
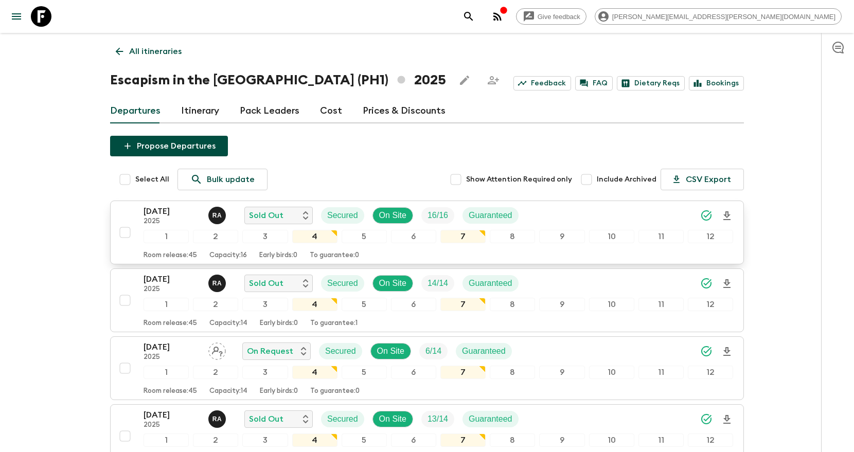
click at [479, 19] on button "search adventures" at bounding box center [468, 16] width 21 height 21
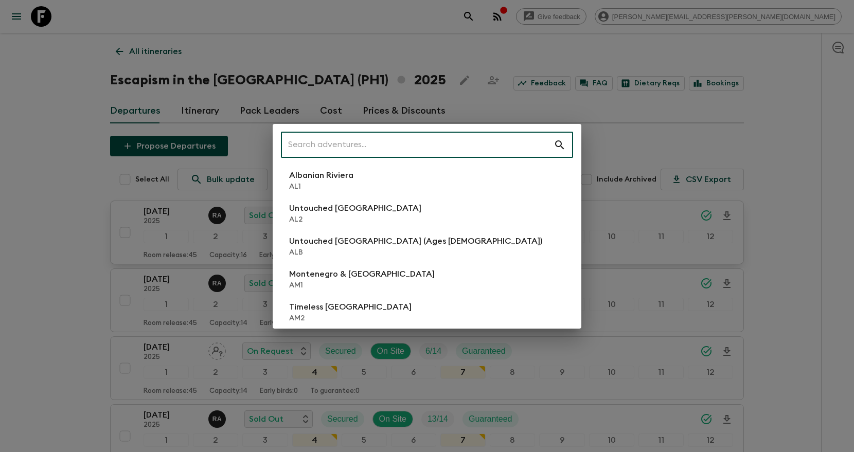
click at [458, 148] on input "text" at bounding box center [417, 145] width 273 height 29
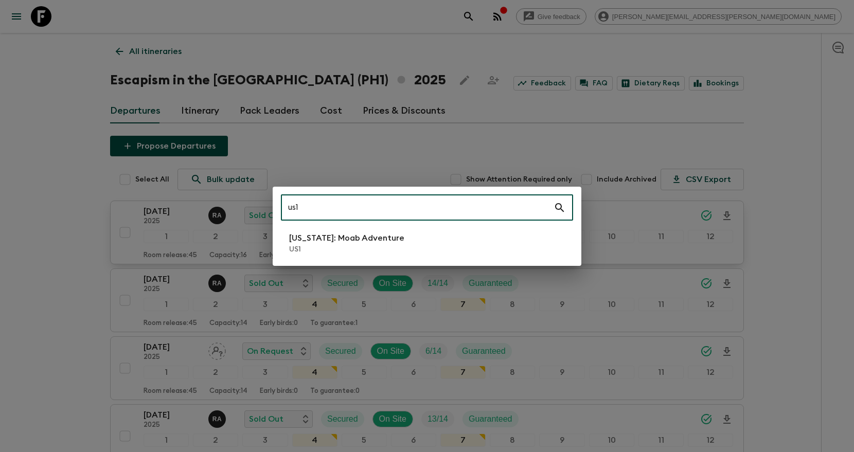
type input "us1"
click at [462, 241] on li "Utah: Moab Adventure US1" at bounding box center [427, 243] width 292 height 29
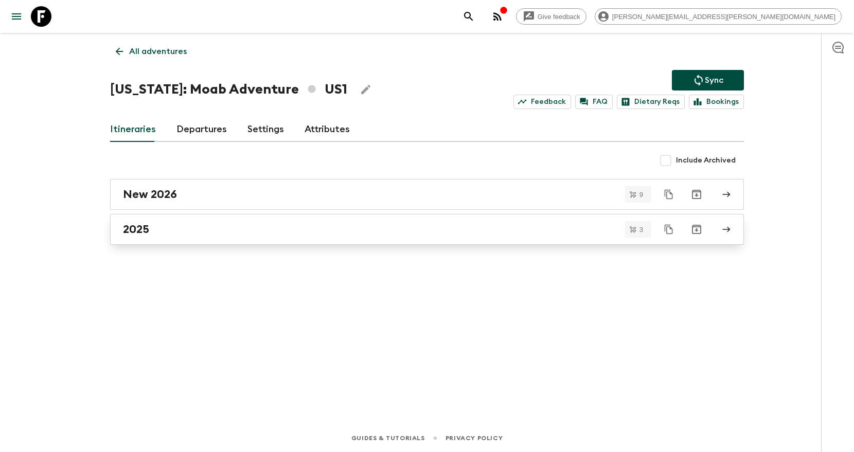
click at [151, 230] on div "2025" at bounding box center [417, 229] width 588 height 13
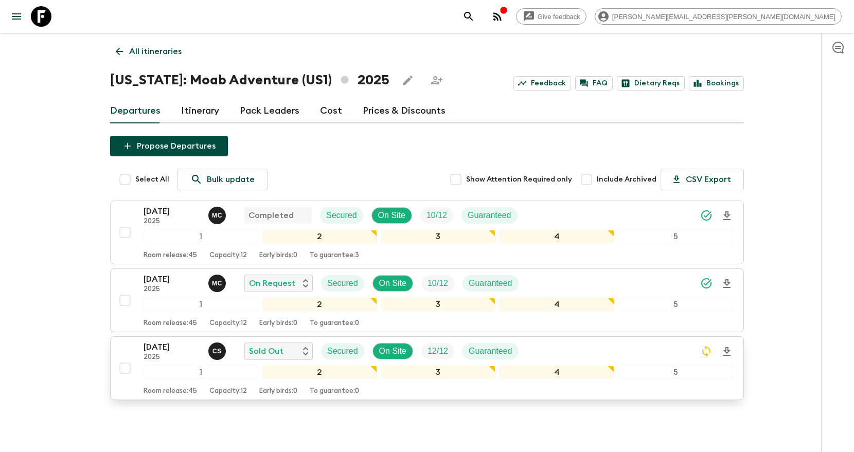
click at [728, 352] on icon "Download Onboarding" at bounding box center [726, 351] width 7 height 9
click at [475, 14] on icon "search adventures" at bounding box center [468, 16] width 12 height 12
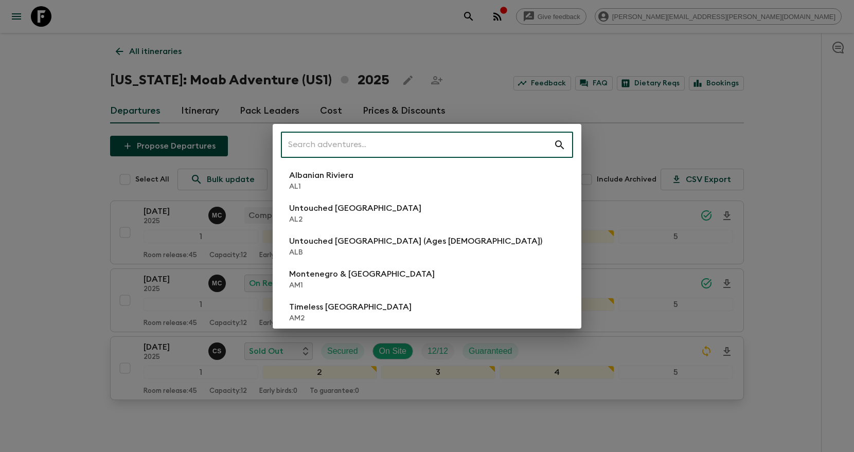
click at [510, 142] on input "text" at bounding box center [417, 145] width 273 height 29
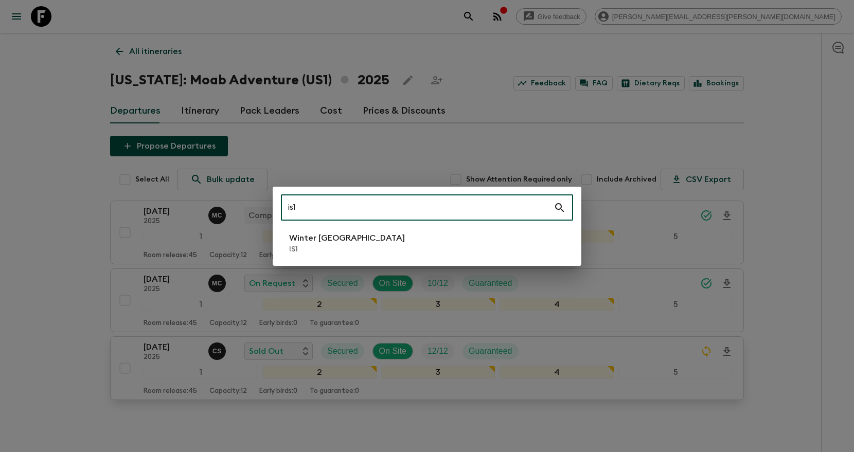
type input "is1"
click at [457, 237] on li "Winter Iceland IS1" at bounding box center [427, 243] width 292 height 29
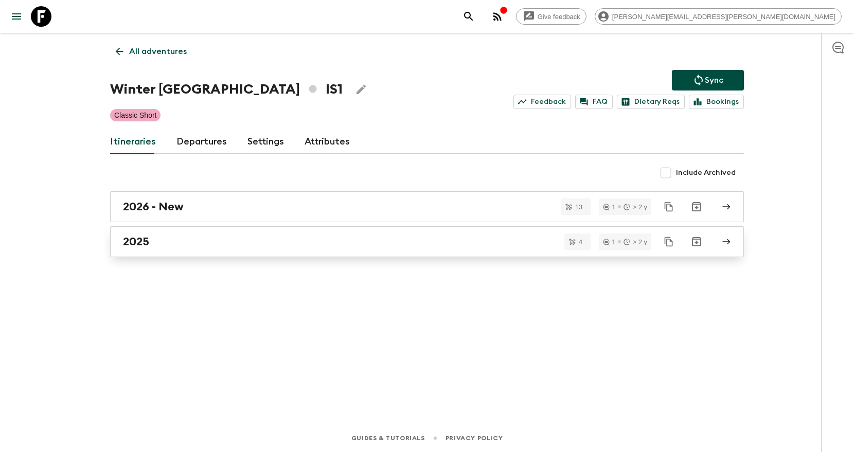
click at [414, 248] on div "2025" at bounding box center [417, 241] width 588 height 13
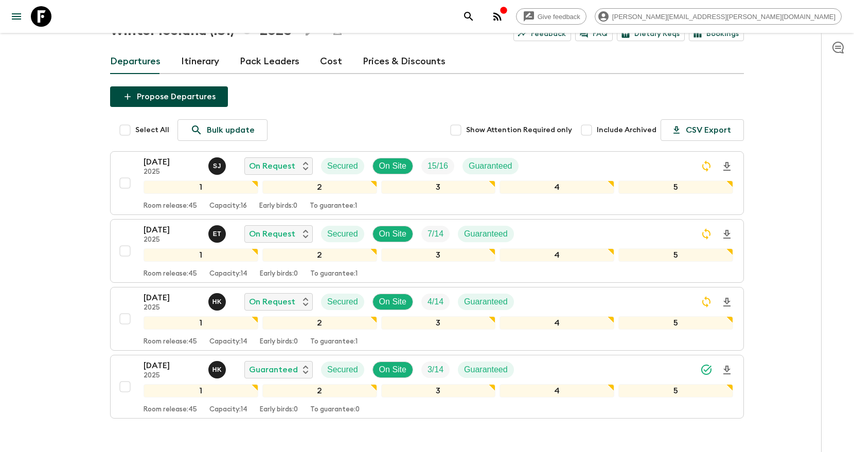
scroll to position [56, 0]
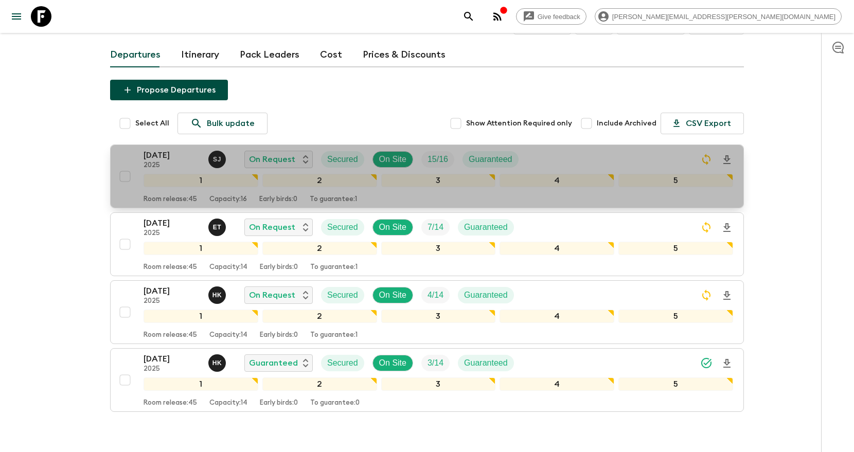
click at [725, 159] on icon "Download Onboarding" at bounding box center [726, 159] width 7 height 9
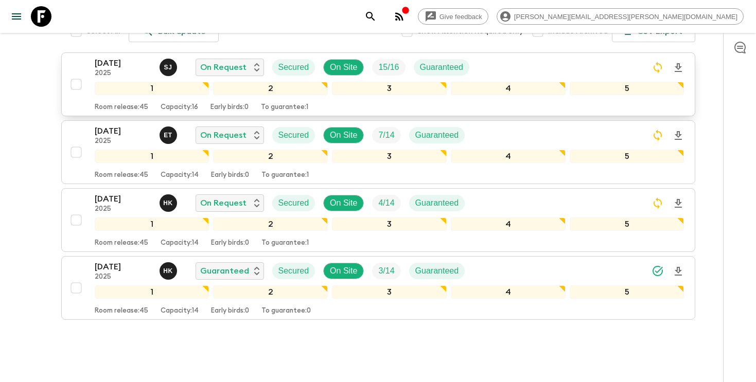
scroll to position [147, 0]
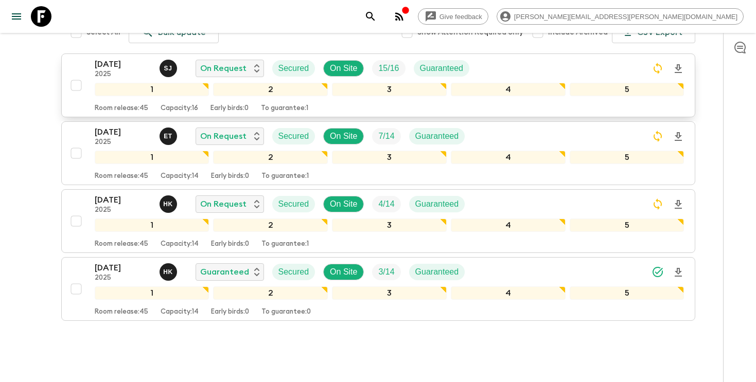
click at [377, 22] on icon "search adventures" at bounding box center [370, 16] width 12 height 12
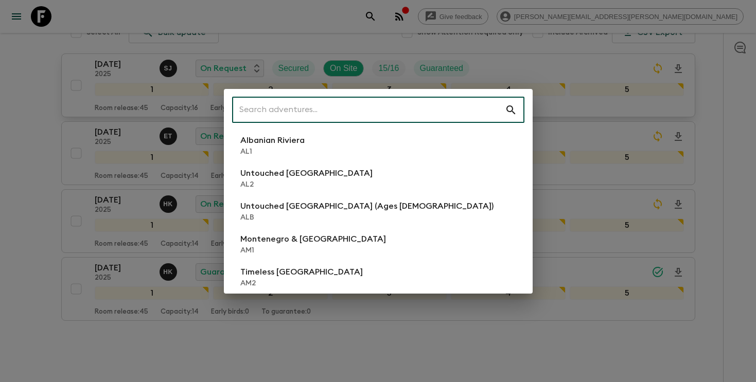
click at [441, 109] on input "text" at bounding box center [368, 110] width 273 height 29
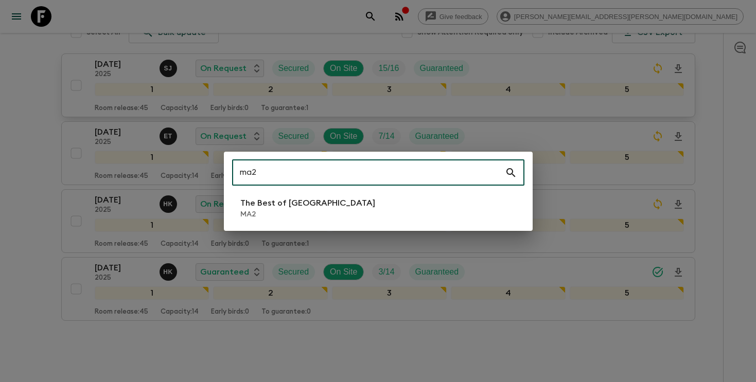
type input "ma2"
click at [355, 207] on li "The Best of Morocco MA2" at bounding box center [378, 208] width 292 height 29
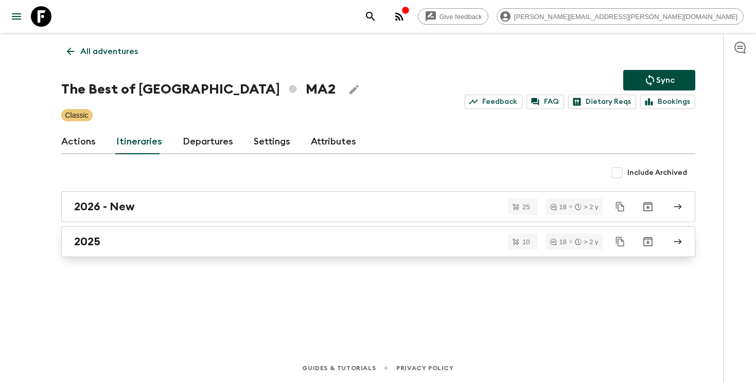
click at [243, 239] on div "2025" at bounding box center [368, 241] width 588 height 13
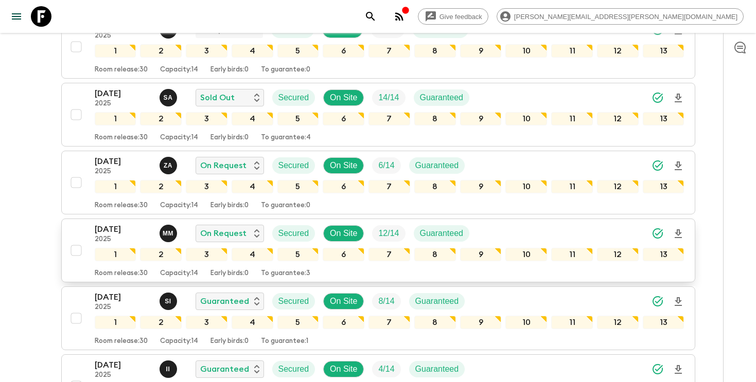
scroll to position [278, 0]
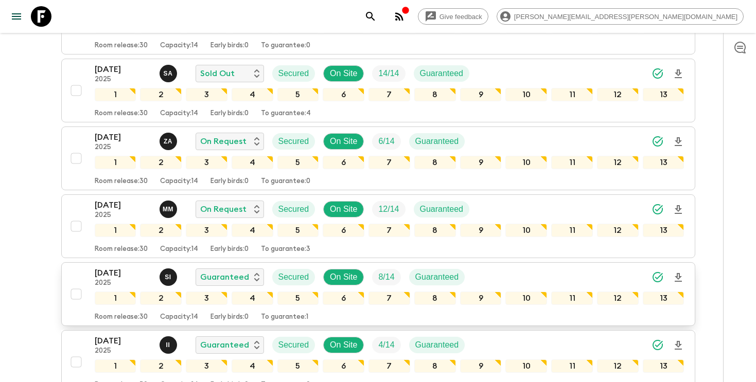
click at [678, 280] on icon "Download Onboarding" at bounding box center [678, 278] width 12 height 12
click at [377, 13] on icon "search adventures" at bounding box center [370, 16] width 12 height 12
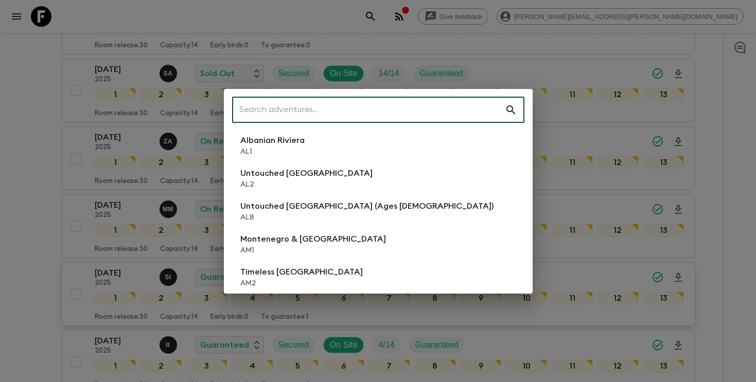
click at [429, 99] on input "text" at bounding box center [368, 110] width 273 height 29
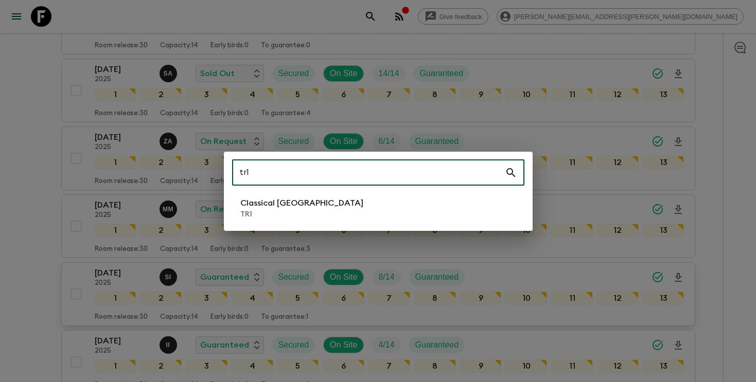
type input "tr1"
click at [286, 204] on p "Classical [GEOGRAPHIC_DATA]" at bounding box center [301, 203] width 123 height 12
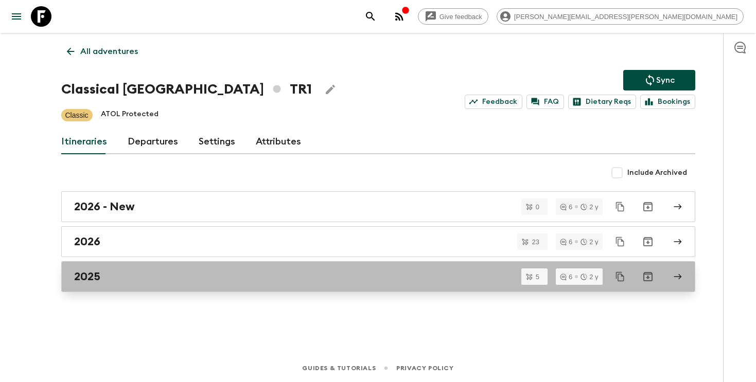
click at [144, 279] on div "2025" at bounding box center [368, 276] width 588 height 13
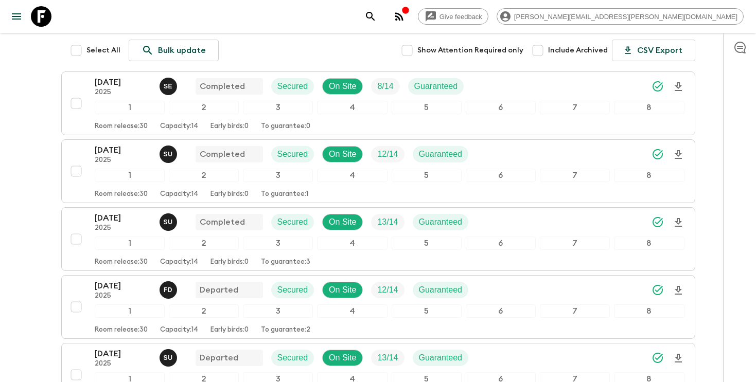
scroll to position [208, 0]
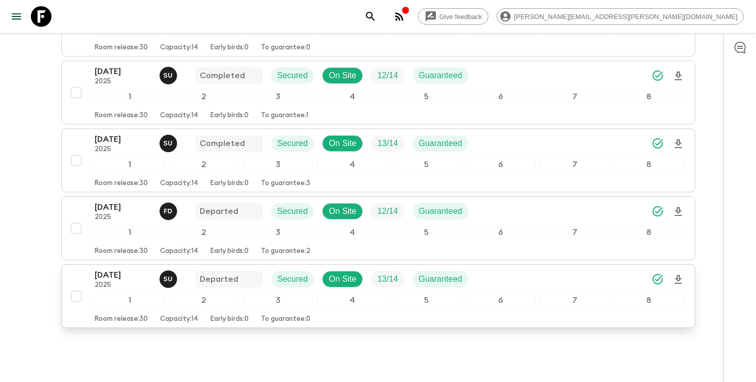
click at [675, 278] on icon "Download Onboarding" at bounding box center [677, 279] width 7 height 9
